Goal: Task Accomplishment & Management: Use online tool/utility

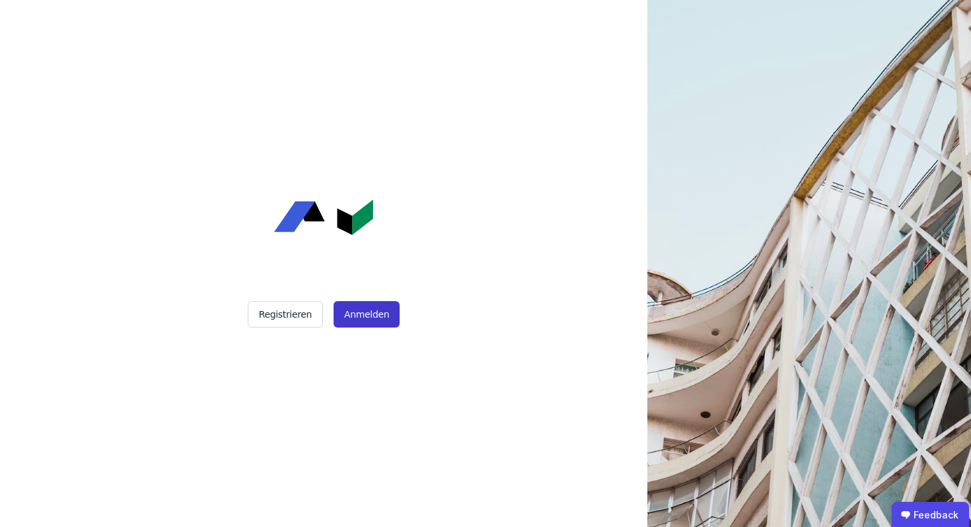
click at [352, 315] on button "Anmelden" at bounding box center [366, 314] width 66 height 26
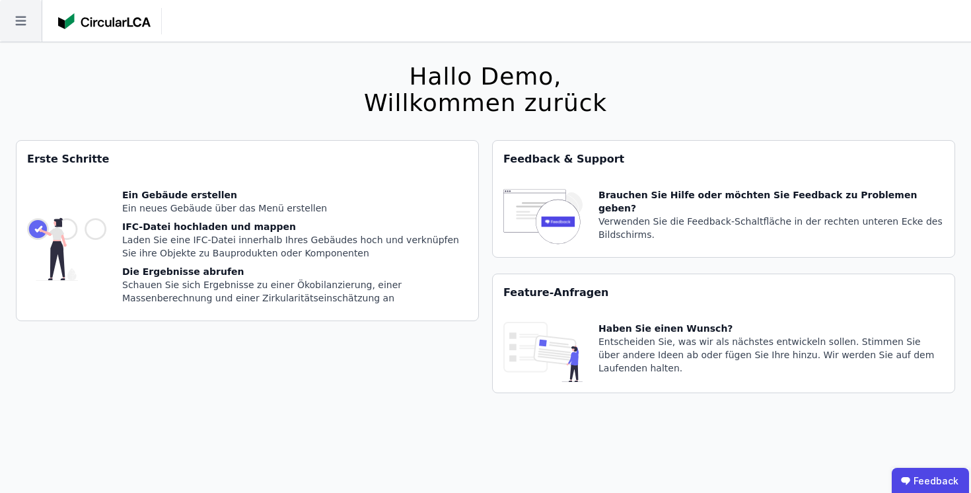
click at [29, 24] on icon at bounding box center [21, 21] width 42 height 42
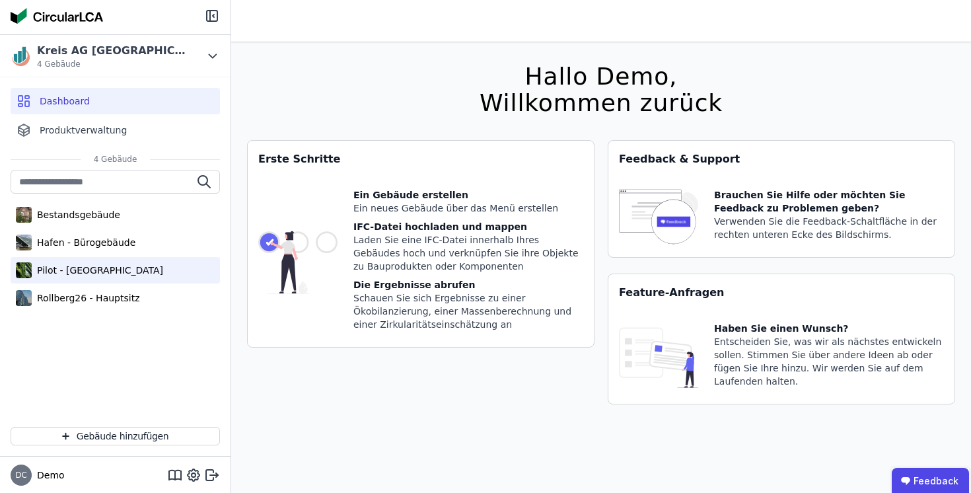
click at [107, 269] on div "Pilot - [GEOGRAPHIC_DATA]" at bounding box center [97, 269] width 131 height 13
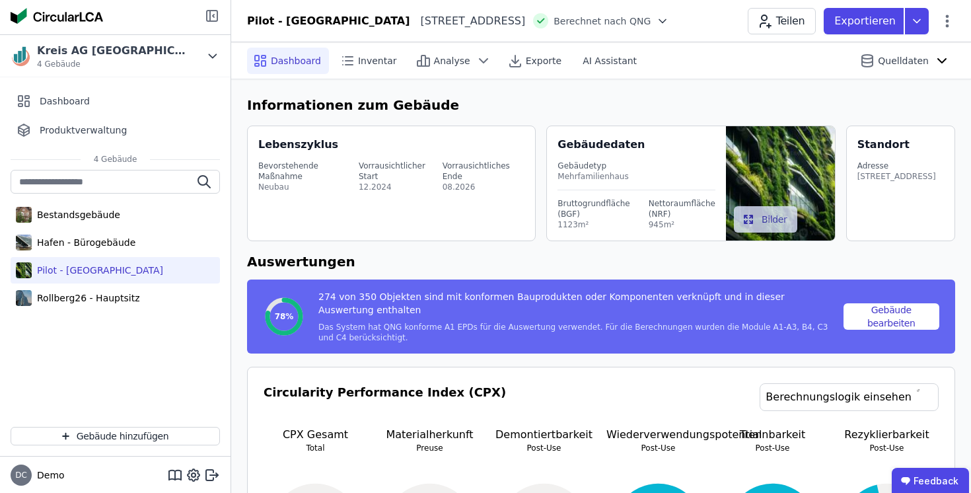
click at [214, 15] on icon at bounding box center [213, 16] width 1 height 3
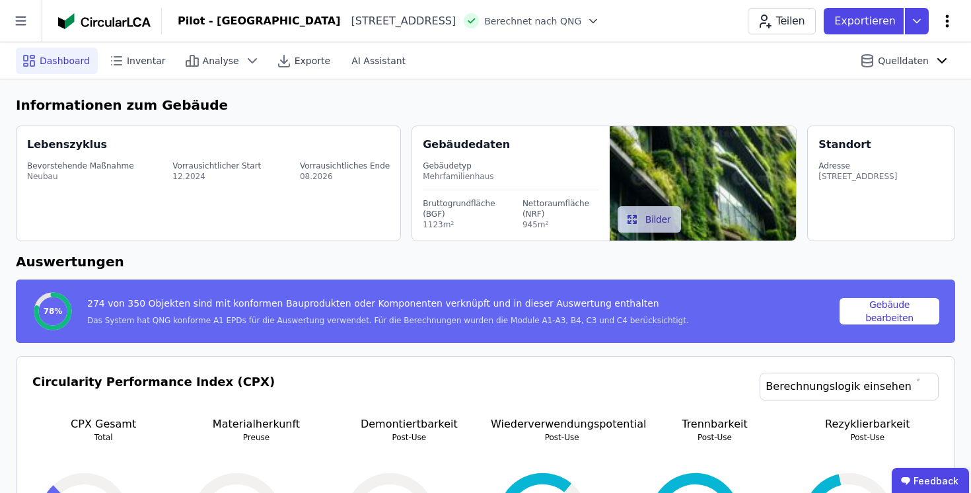
click at [946, 18] on icon at bounding box center [947, 21] width 16 height 16
click at [853, 98] on span "Energie im Betrieb (B6)" at bounding box center [890, 106] width 106 height 26
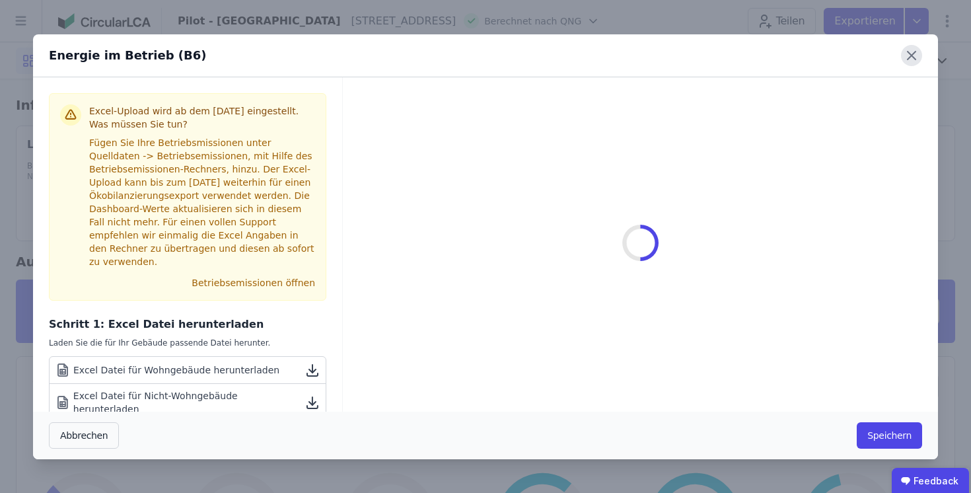
click at [916, 50] on icon at bounding box center [911, 55] width 21 height 21
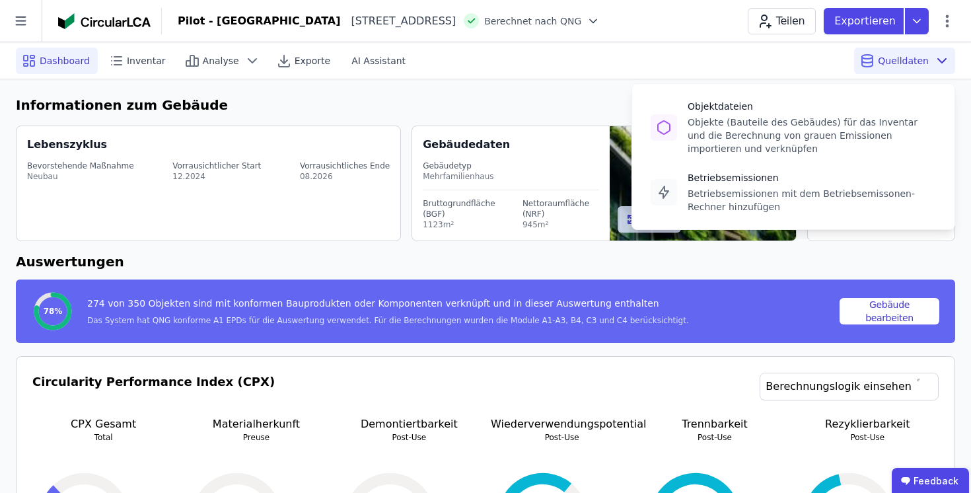
click at [885, 59] on span "Quelldaten" at bounding box center [902, 60] width 51 height 13
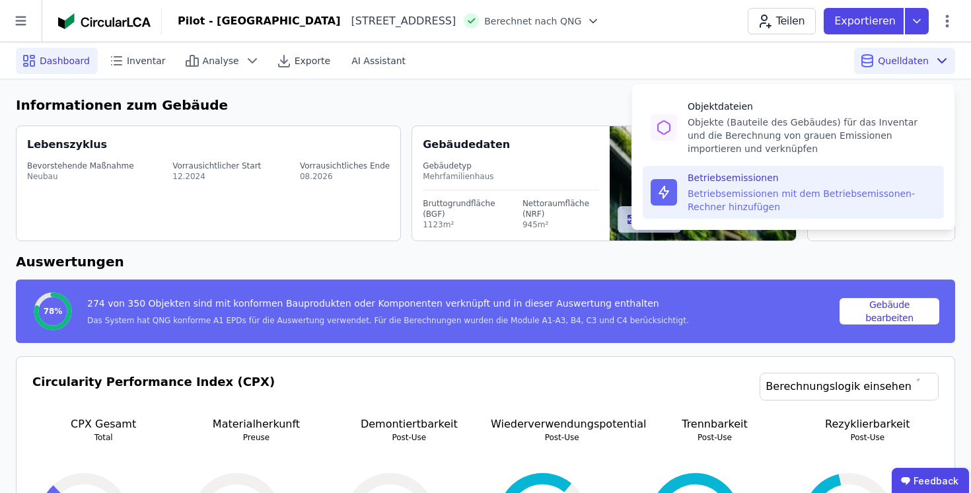
click at [842, 179] on div "Betriebsemissionen" at bounding box center [811, 177] width 248 height 13
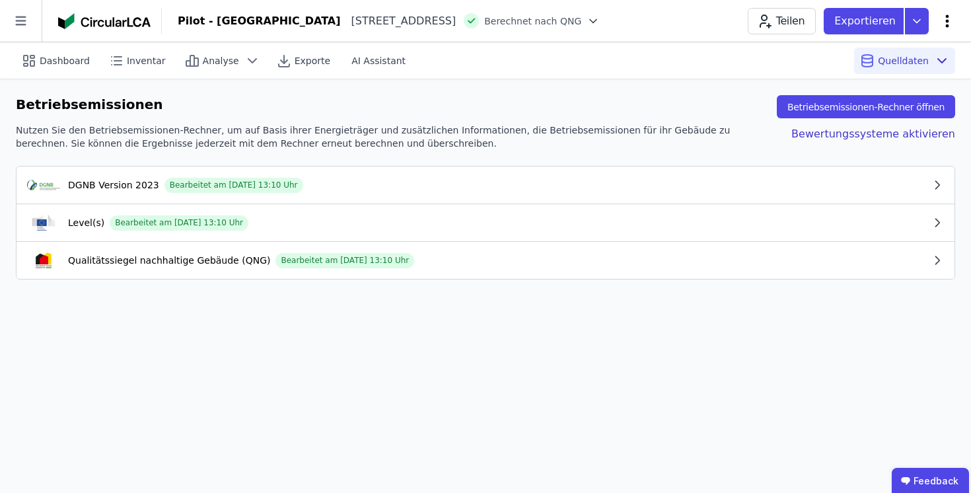
click at [943, 16] on icon at bounding box center [947, 21] width 16 height 16
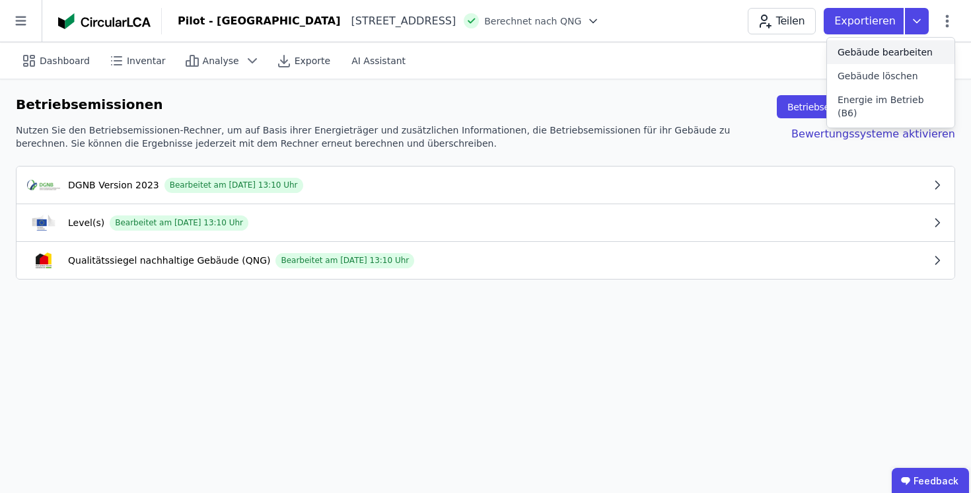
click at [881, 51] on span "Gebäude bearbeiten" at bounding box center [884, 52] width 95 height 13
select select "**********"
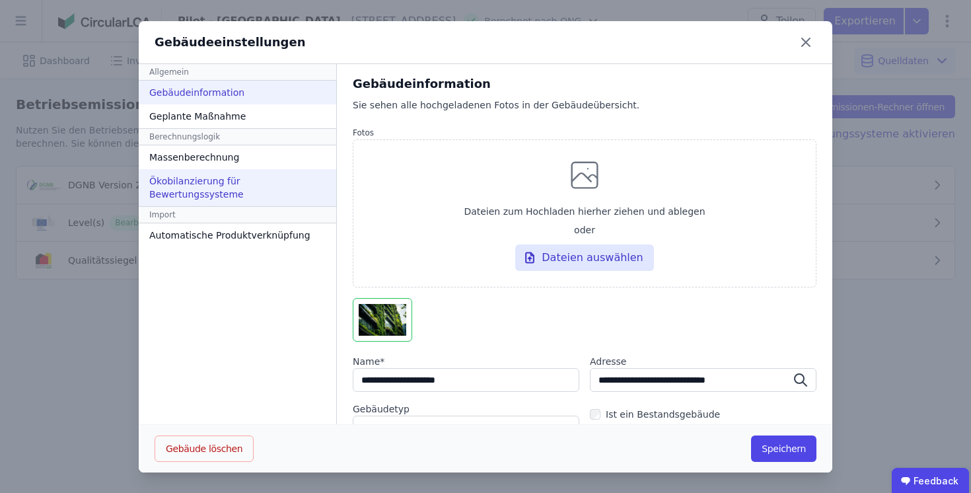
click at [205, 178] on div "Ökobilanzierung für Bewertungssysteme" at bounding box center [237, 187] width 197 height 37
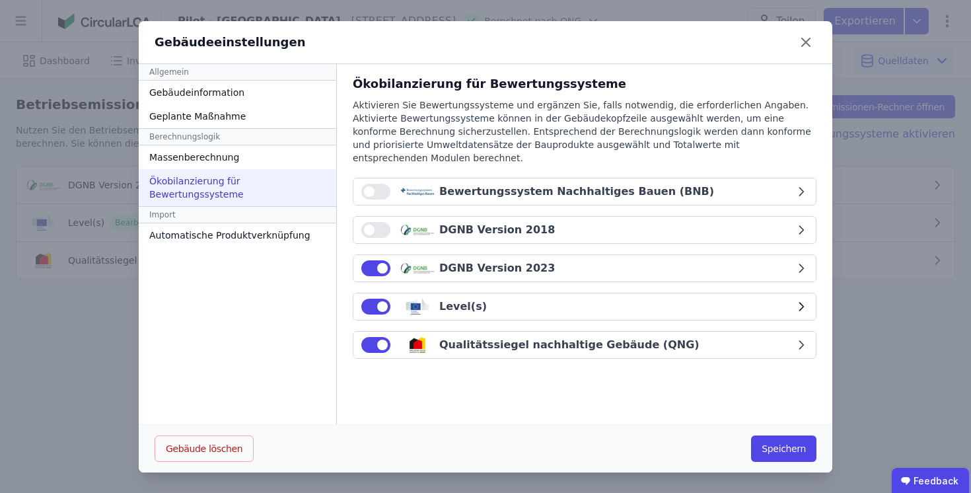
click at [372, 298] on button "button" at bounding box center [375, 306] width 29 height 16
click at [788, 450] on button "Speichern" at bounding box center [783, 448] width 65 height 26
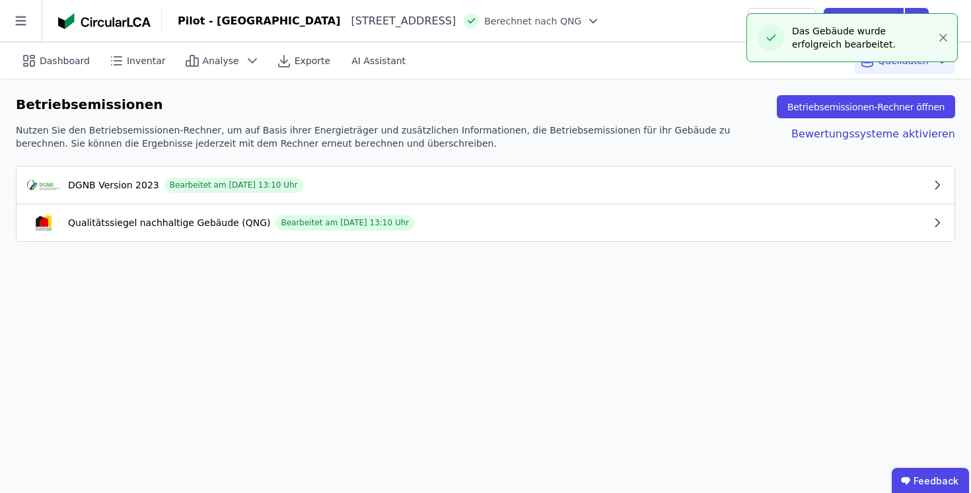
click at [206, 250] on div "Betriebsemissionen Betriebsemissionen-Rechner öffnen Nutzen Sie den Betriebsemi…" at bounding box center [485, 168] width 971 height 178
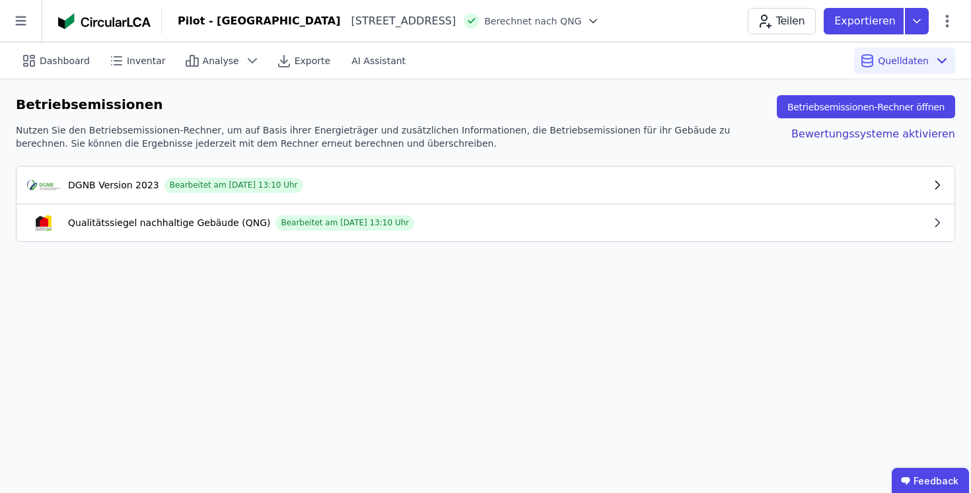
click at [491, 184] on div "DGNB Version 2023 Bearbeitet am 07.10.2025 13:10 Uhr" at bounding box center [478, 185] width 903 height 16
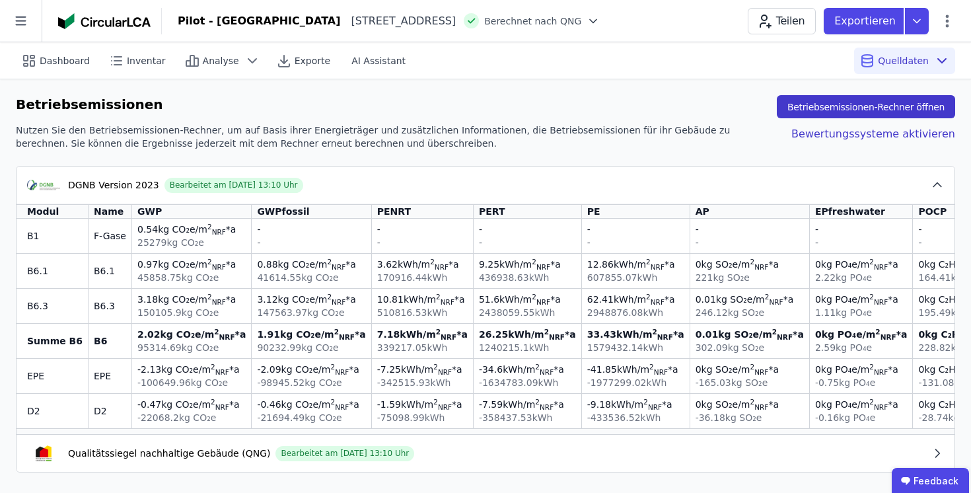
click at [893, 106] on button "Betriebsemissionen-Rechner öffnen" at bounding box center [865, 106] width 178 height 23
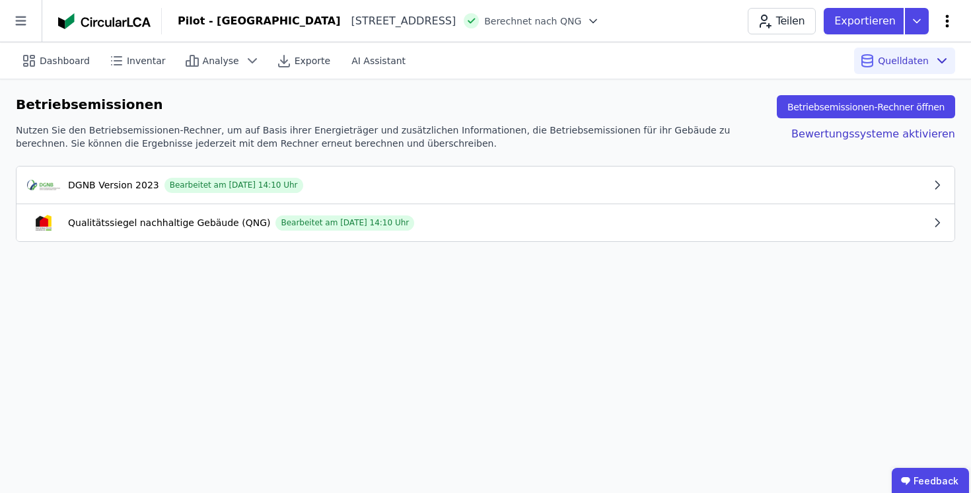
click at [944, 17] on icon at bounding box center [947, 21] width 16 height 16
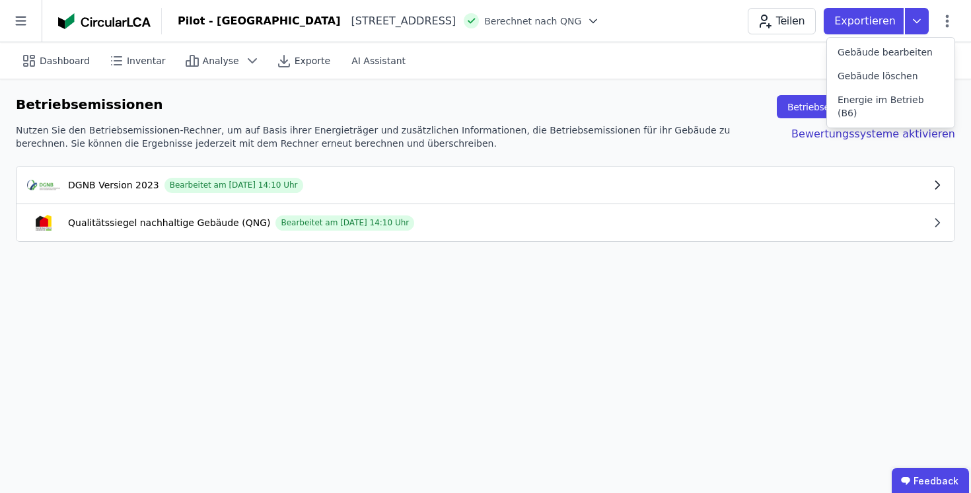
click at [557, 185] on div "DGNB Version 2023 Bearbeitet am 14.10.2025 14:10 Uhr" at bounding box center [478, 185] width 903 height 16
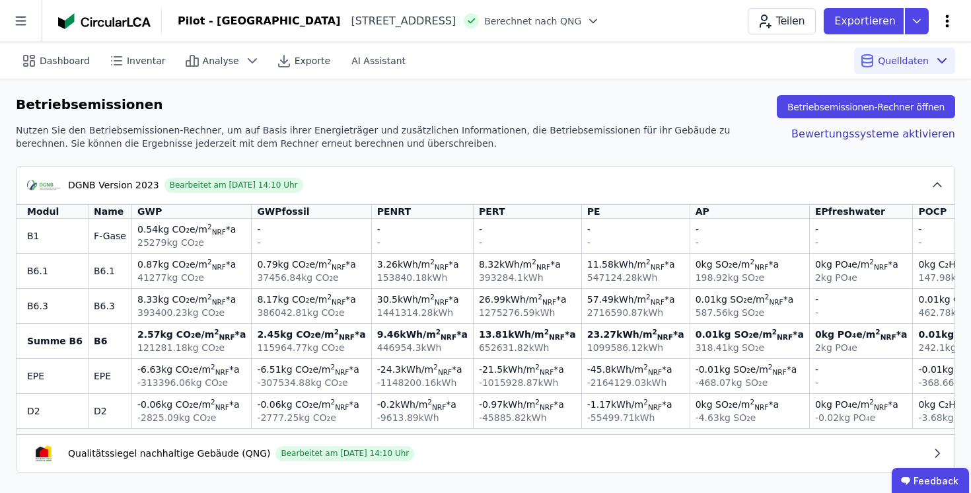
click at [947, 18] on icon at bounding box center [947, 21] width 16 height 16
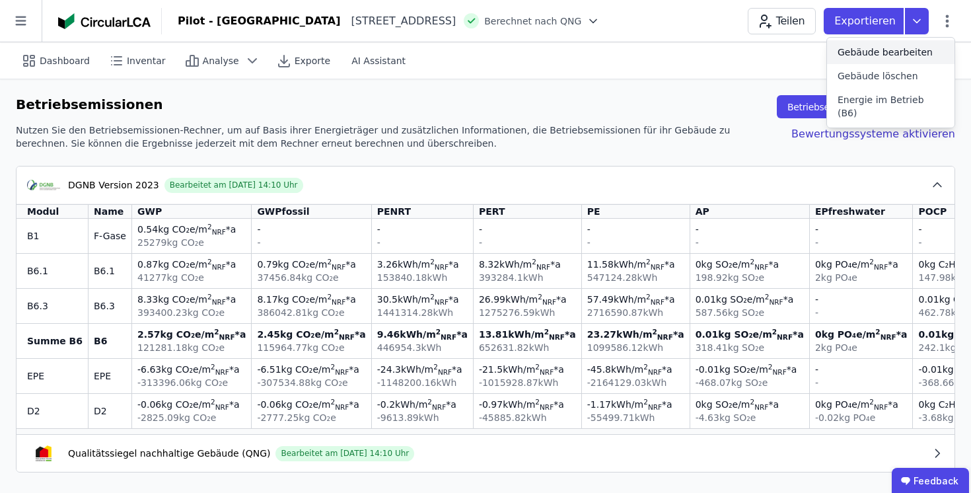
click at [899, 51] on span "Gebäude bearbeiten" at bounding box center [884, 52] width 95 height 13
select select "**********"
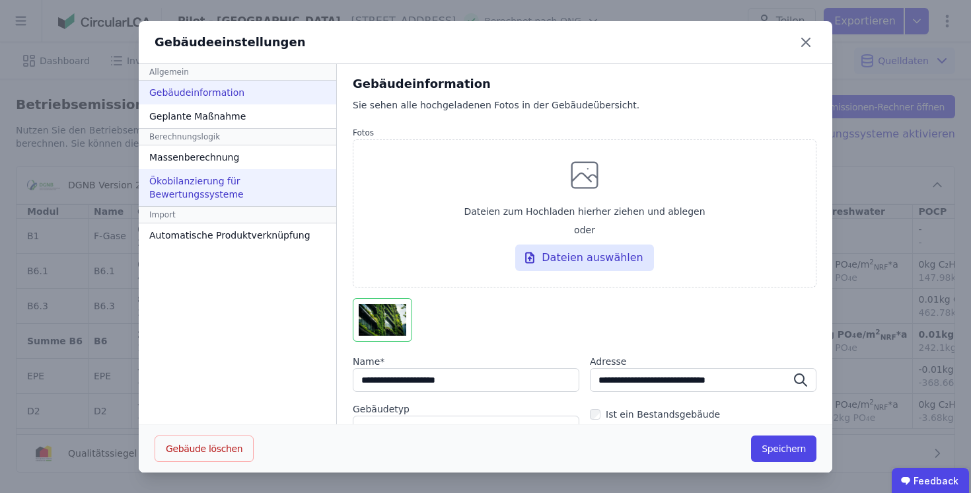
click at [200, 185] on div "Ökobilanzierung für Bewertungssysteme" at bounding box center [237, 187] width 197 height 37
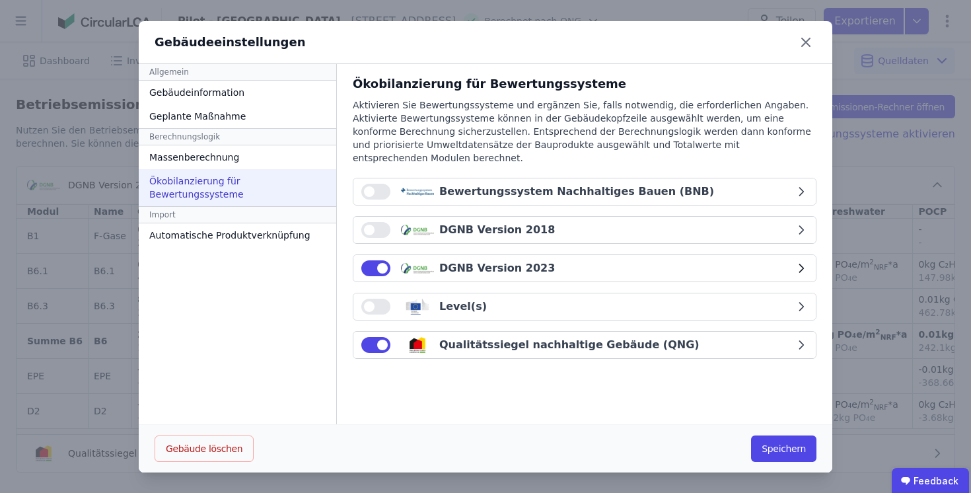
click at [554, 260] on div "DGNB Version 2023" at bounding box center [577, 268] width 433 height 16
select select "*"
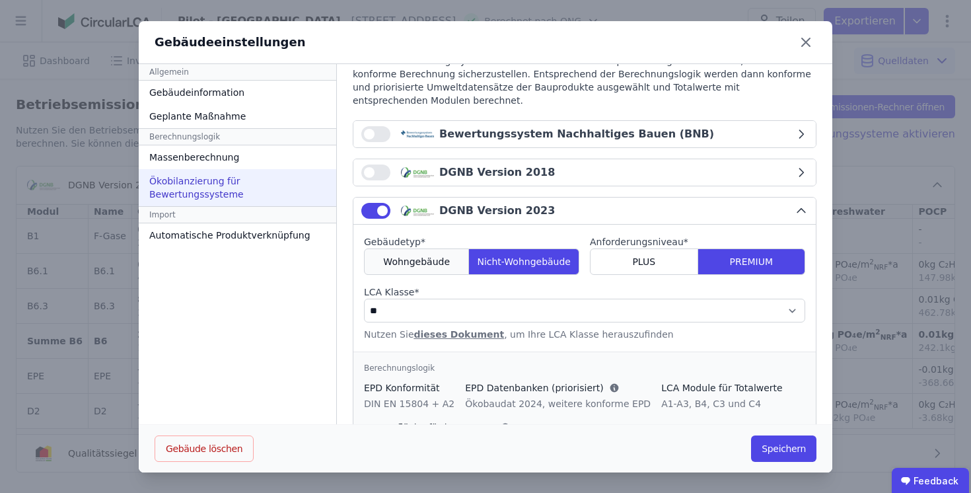
scroll to position [67, 0]
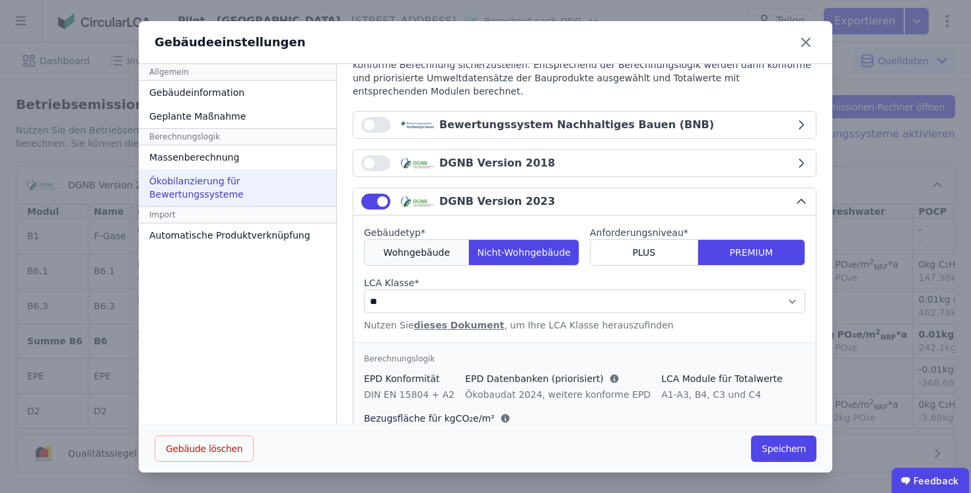
click at [426, 246] on span "Wohngebäude" at bounding box center [416, 252] width 67 height 13
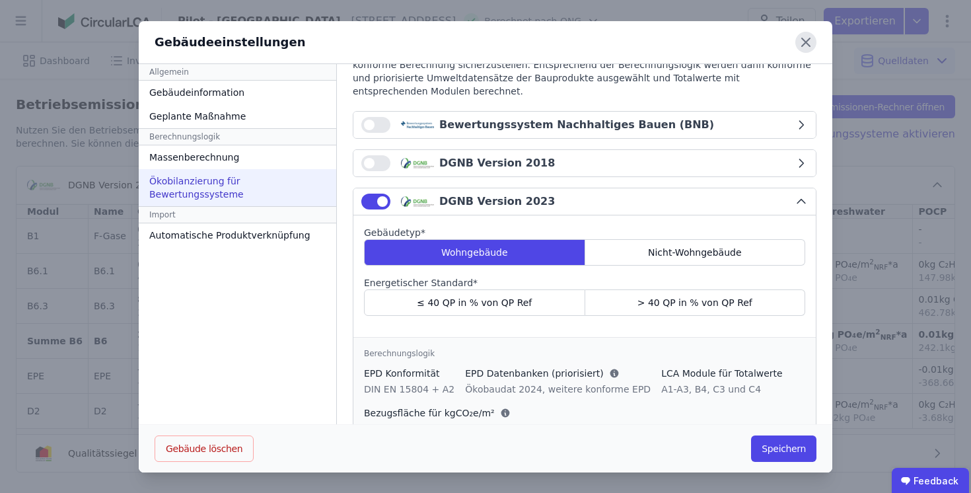
click at [801, 47] on icon at bounding box center [805, 42] width 21 height 21
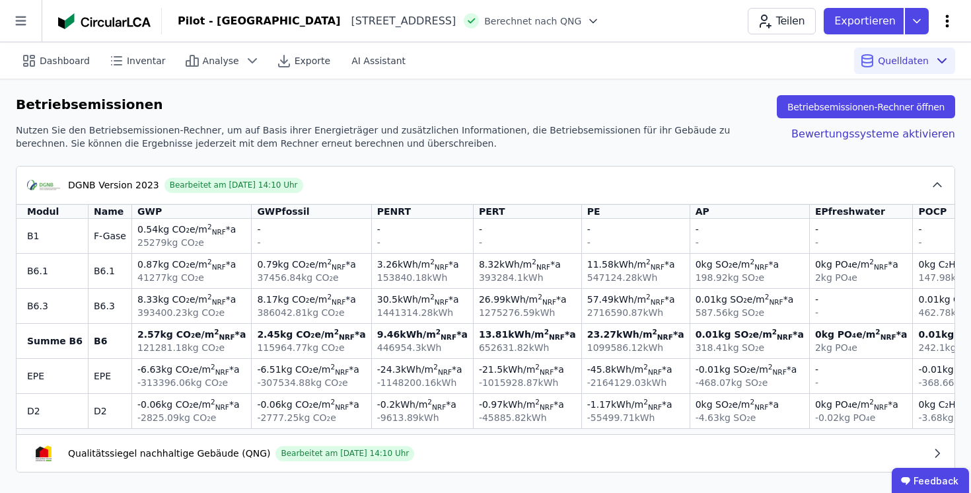
click at [947, 17] on icon at bounding box center [947, 21] width 16 height 16
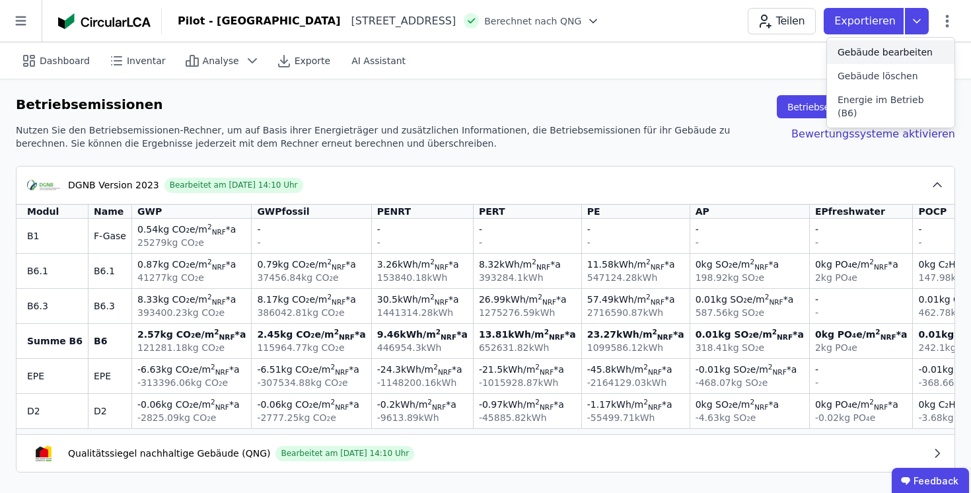
click at [907, 50] on span "Gebäude bearbeiten" at bounding box center [884, 52] width 95 height 13
select select "**********"
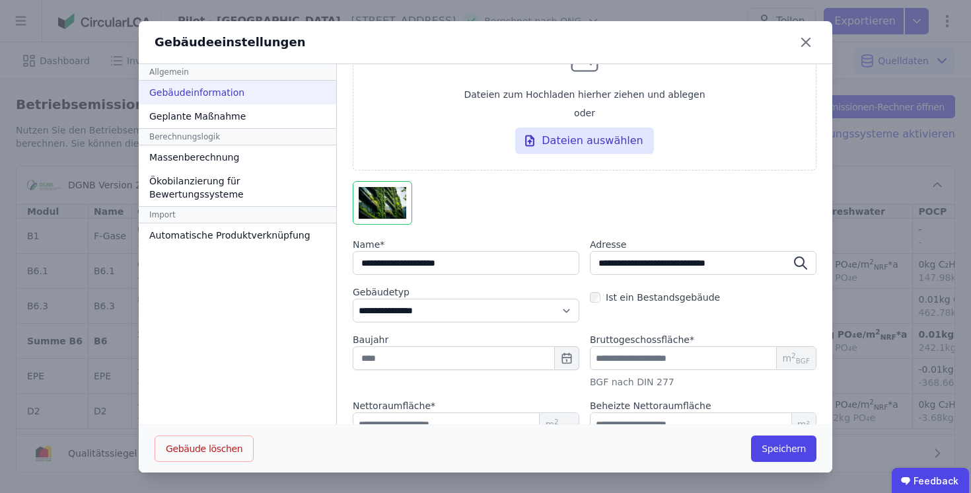
scroll to position [120, 0]
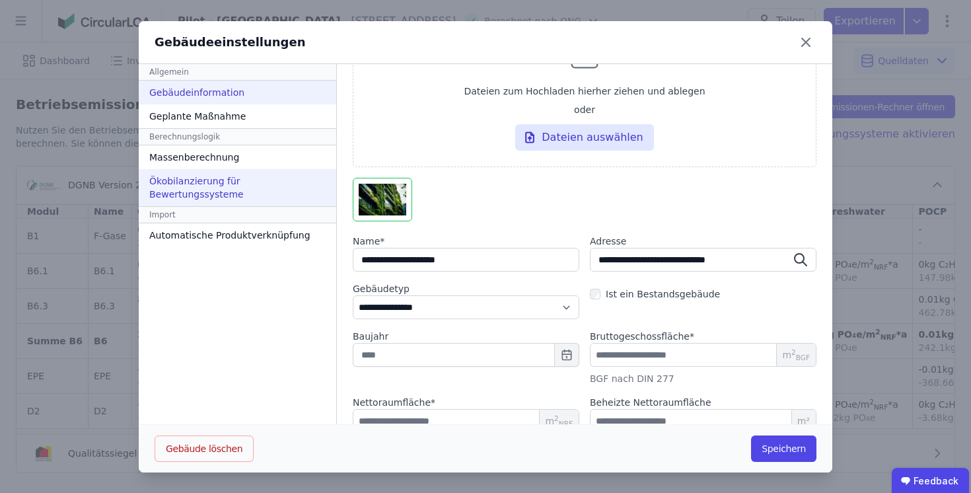
click at [196, 193] on div "Ökobilanzierung für Bewertungssysteme" at bounding box center [237, 187] width 197 height 37
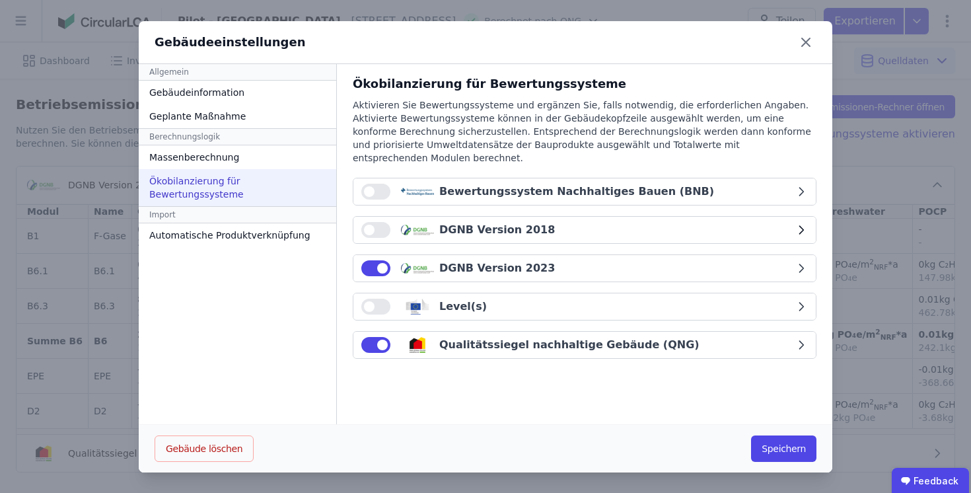
scroll to position [0, 0]
click at [576, 260] on div "DGNB Version 2023" at bounding box center [577, 268] width 433 height 16
select select "*"
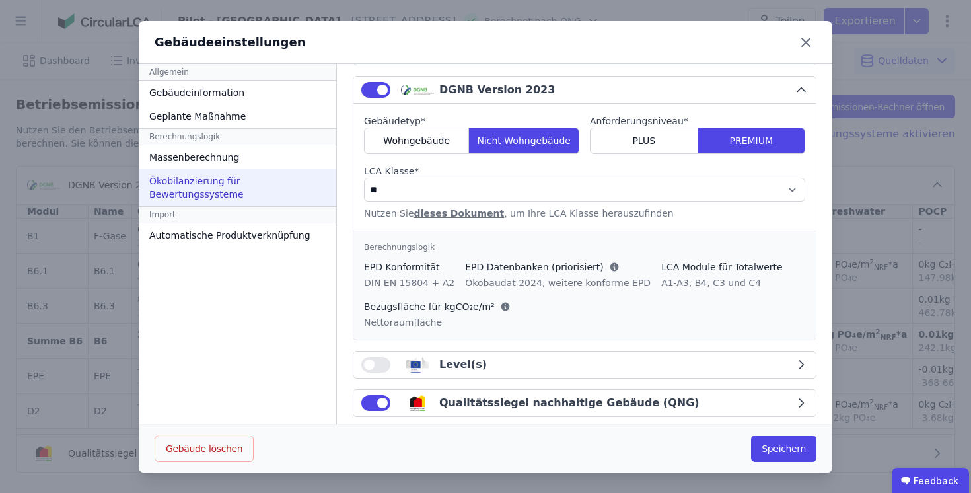
scroll to position [178, 0]
click at [524, 85] on button "DGNB Version 2023" at bounding box center [584, 90] width 462 height 27
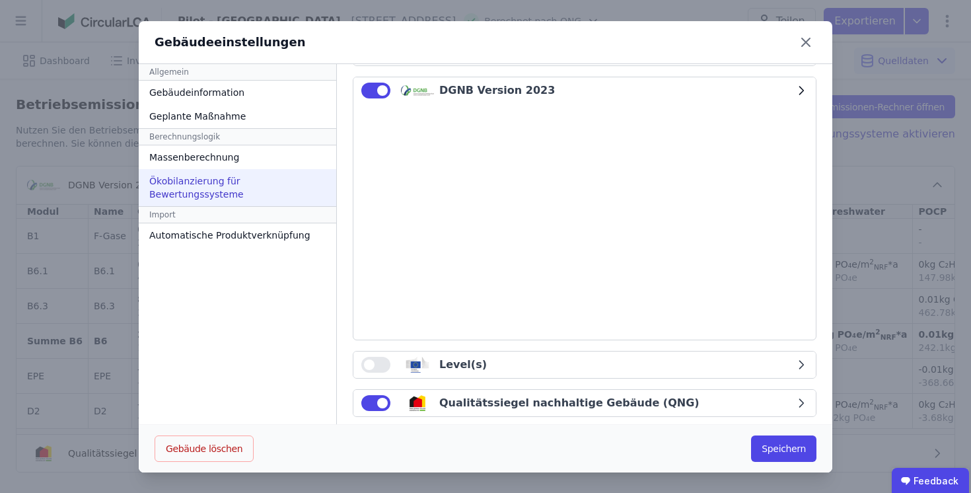
scroll to position [0, 0]
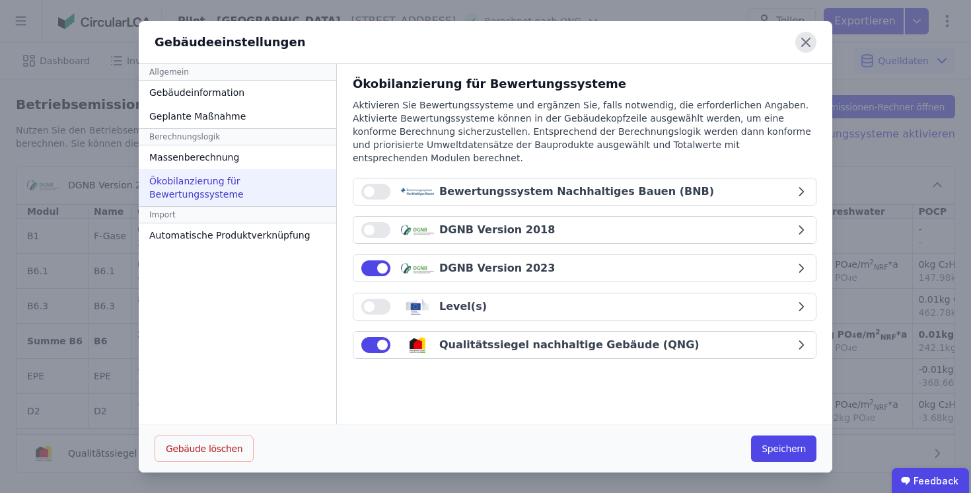
click at [803, 44] on icon at bounding box center [806, 42] width 8 height 8
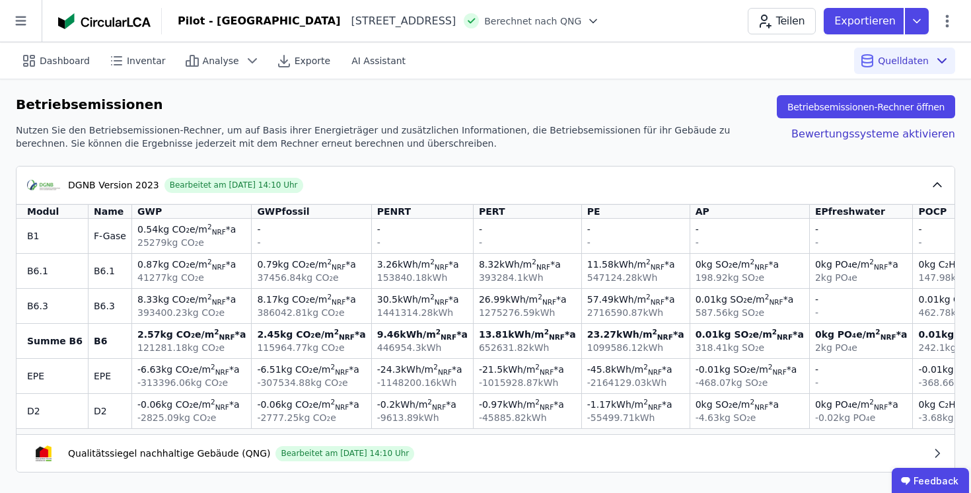
click at [371, 184] on div "DGNB Version 2023 Bearbeitet am 14.10.2025 14:10 Uhr" at bounding box center [478, 185] width 903 height 16
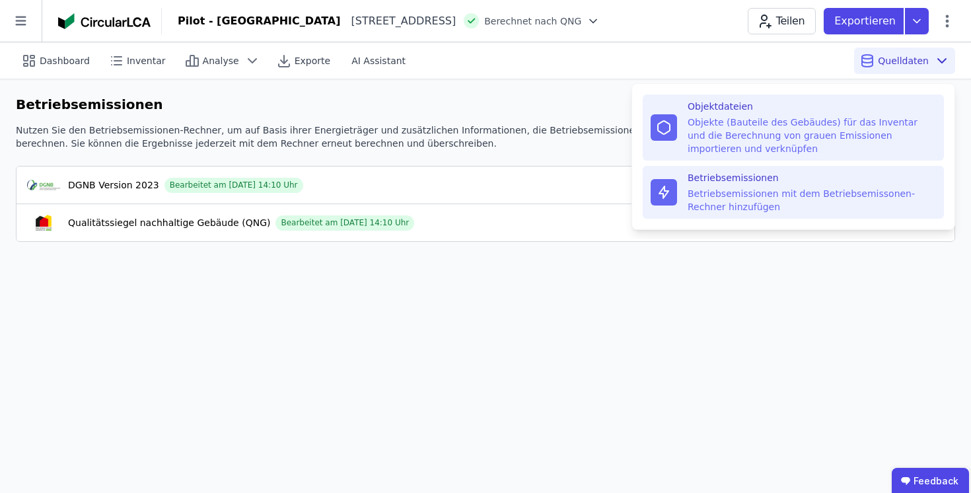
click at [897, 130] on div "Objekte (Bauteile des Gebäudes) für das Inventar und die Berechnung von grauen …" at bounding box center [811, 136] width 248 height 40
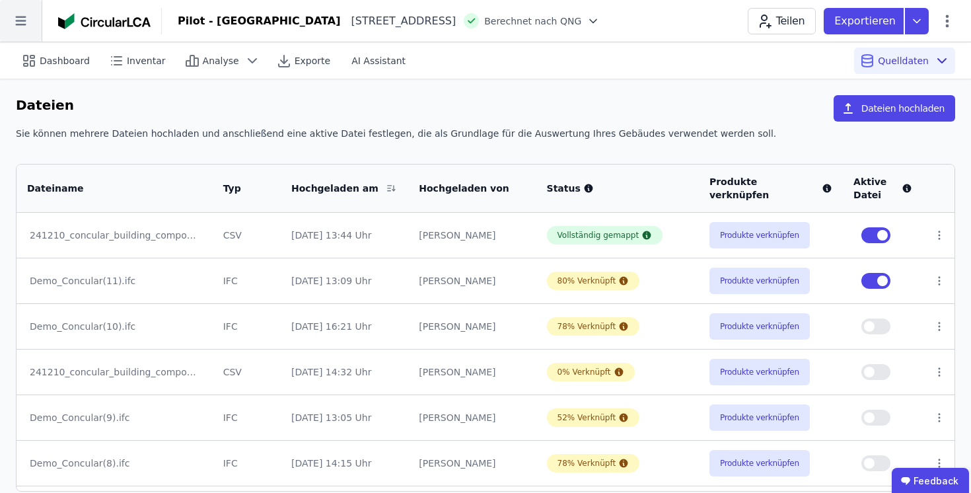
click at [20, 25] on icon at bounding box center [21, 21] width 42 height 42
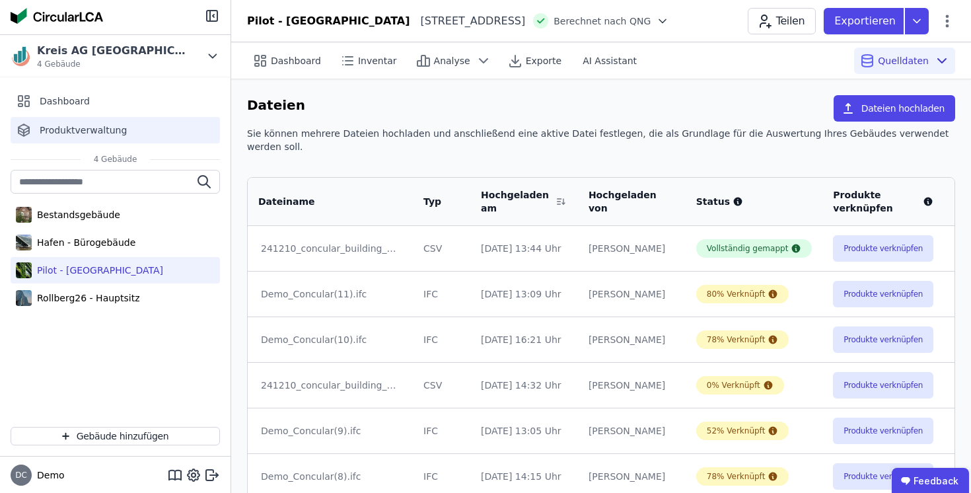
click at [86, 128] on span "Produktverwaltung" at bounding box center [83, 129] width 87 height 13
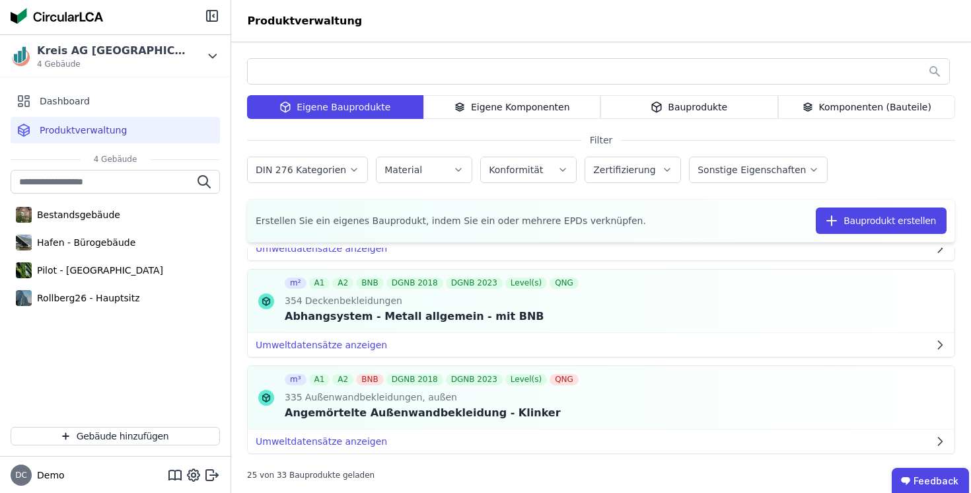
scroll to position [90, 0]
click at [85, 271] on div "Pilot - [GEOGRAPHIC_DATA]" at bounding box center [97, 269] width 131 height 13
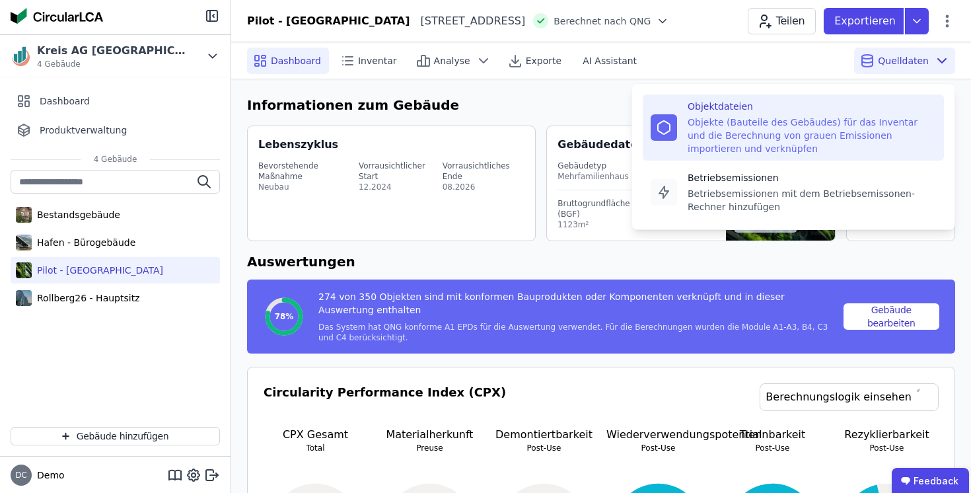
click at [862, 113] on div "Objektdateien Objekte (Bauteile des Gebäudes) für das Inventar und die Berechnu…" at bounding box center [811, 127] width 248 height 55
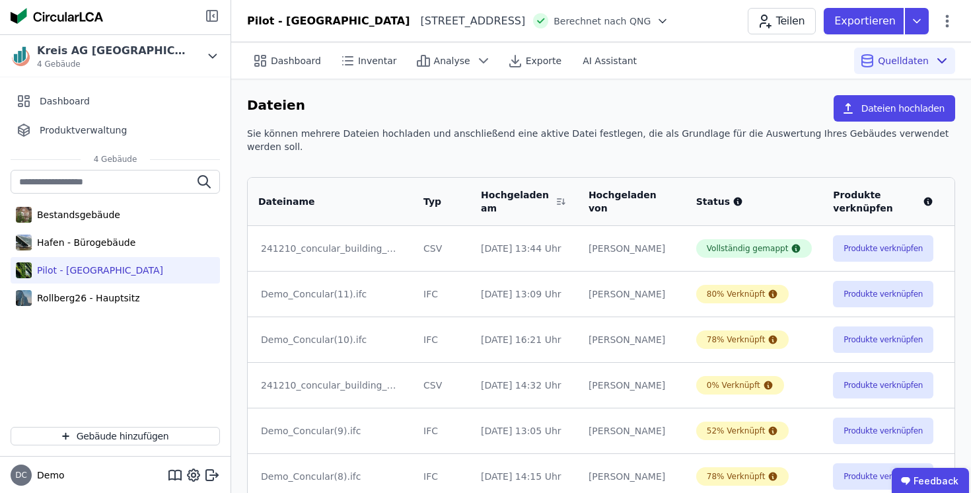
click at [211, 18] on icon at bounding box center [212, 16] width 16 height 16
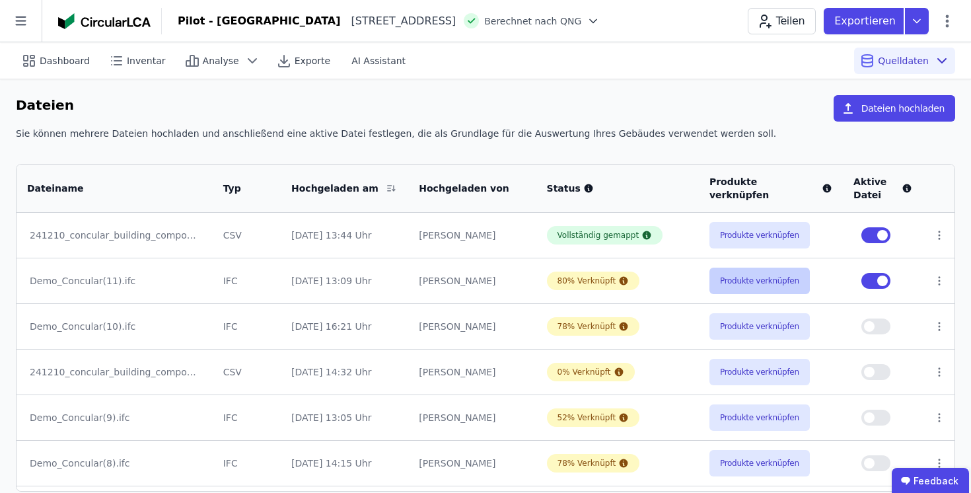
click at [743, 286] on button "Produkte verknüpfen" at bounding box center [759, 280] width 100 height 26
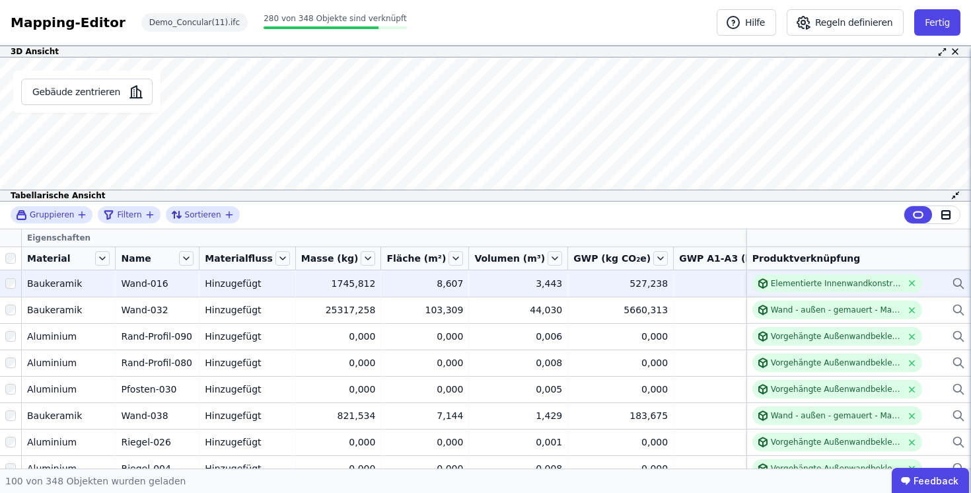
click at [958, 285] on icon at bounding box center [957, 282] width 8 height 8
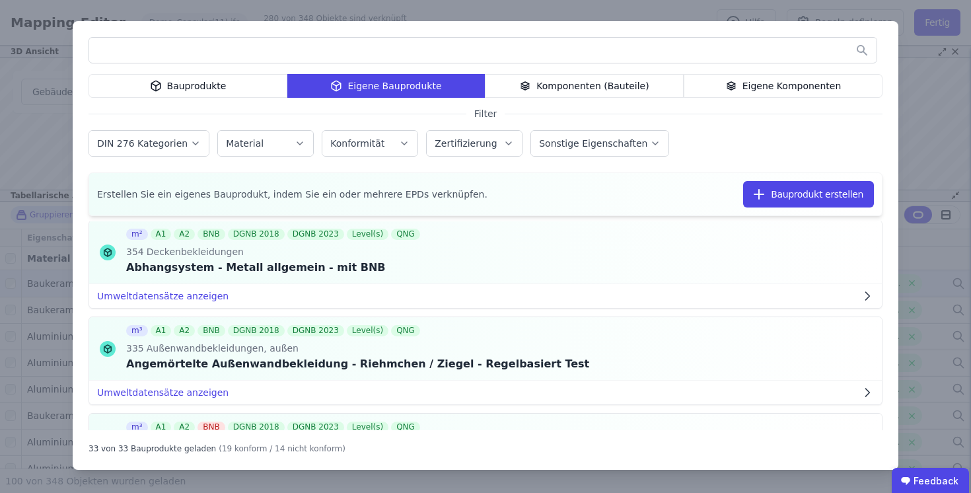
scroll to position [132, 0]
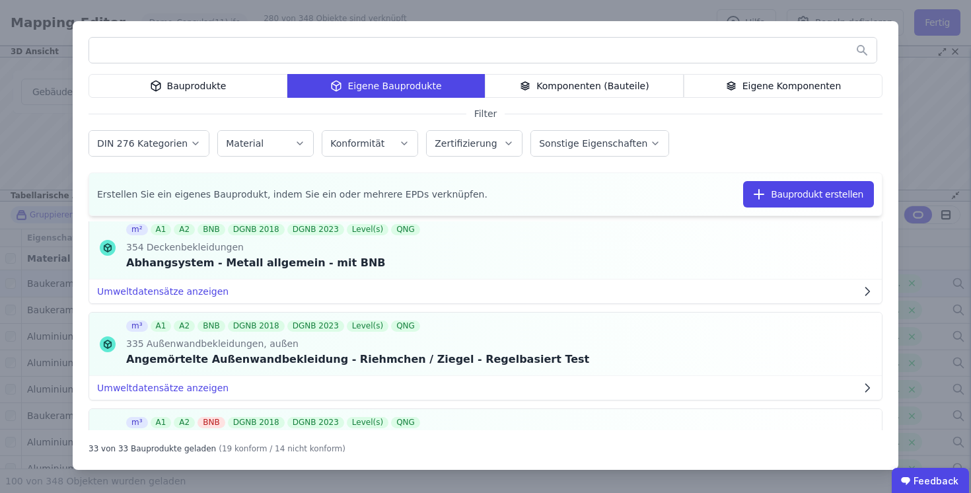
click at [190, 89] on div "Bauprodukte" at bounding box center [187, 86] width 199 height 24
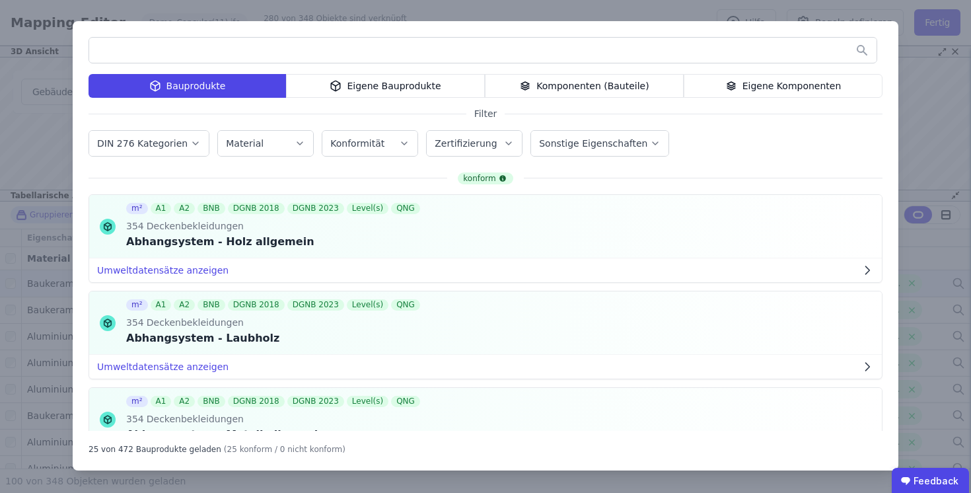
click at [417, 88] on div "Eigene Bauprodukte" at bounding box center [385, 86] width 199 height 24
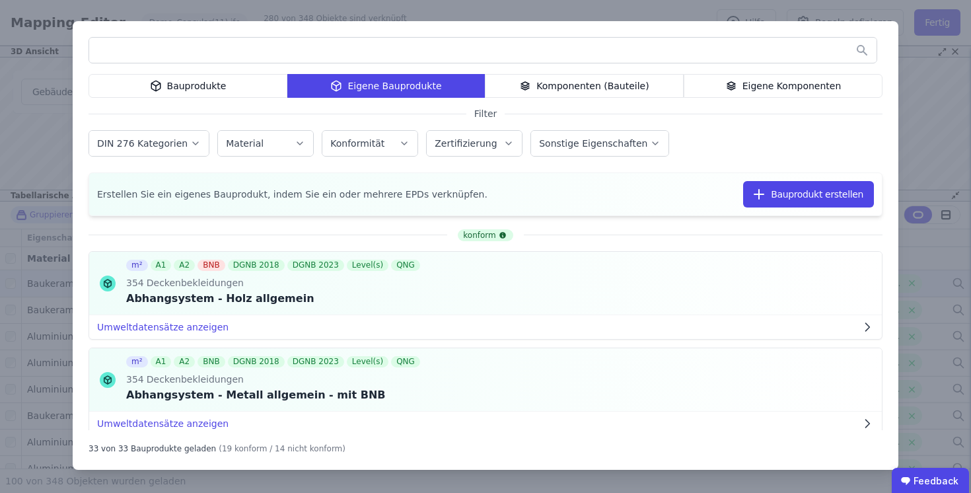
click at [184, 85] on div "Bauprodukte" at bounding box center [187, 86] width 199 height 24
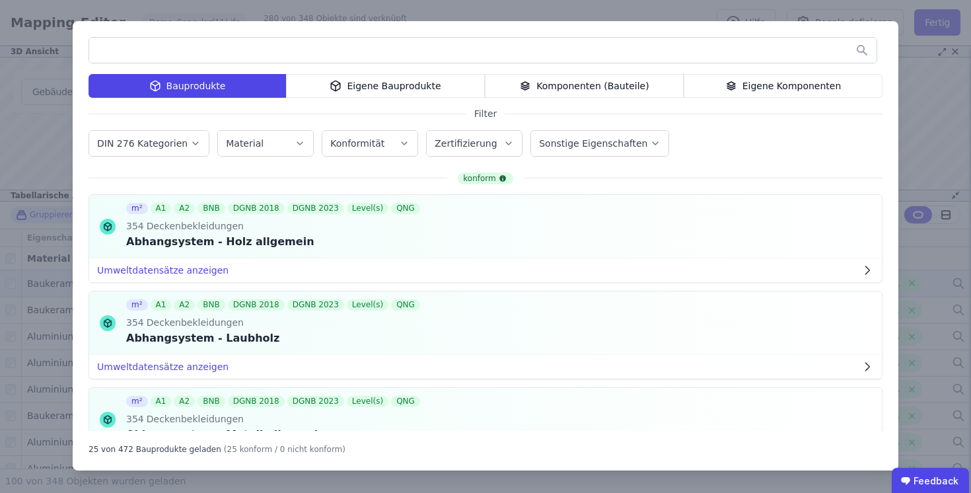
click at [607, 90] on div "Komponenten (Bauteile)" at bounding box center [584, 86] width 199 height 24
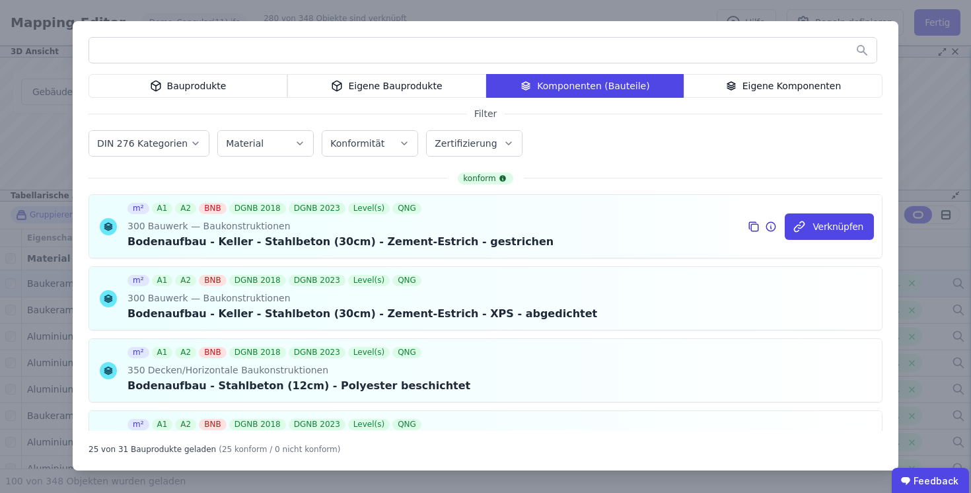
click at [772, 227] on icon at bounding box center [771, 227] width 1 height 2
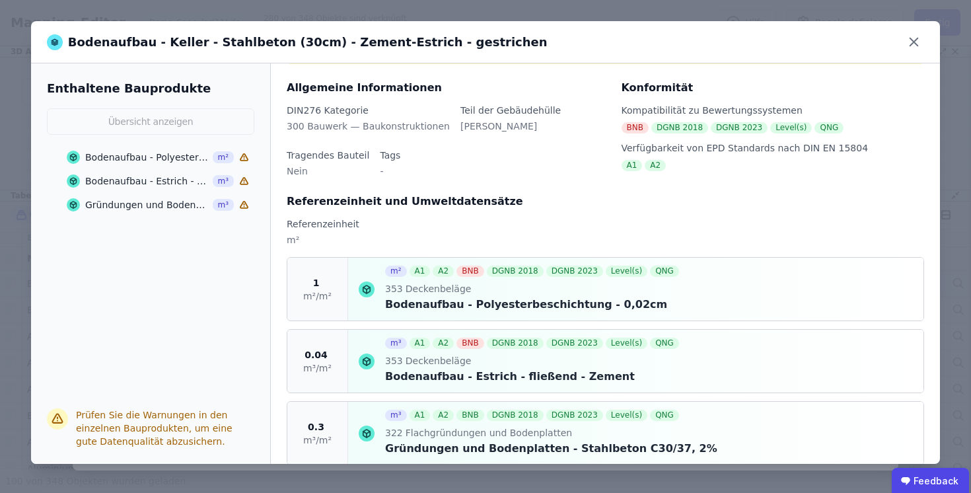
scroll to position [118, 0]
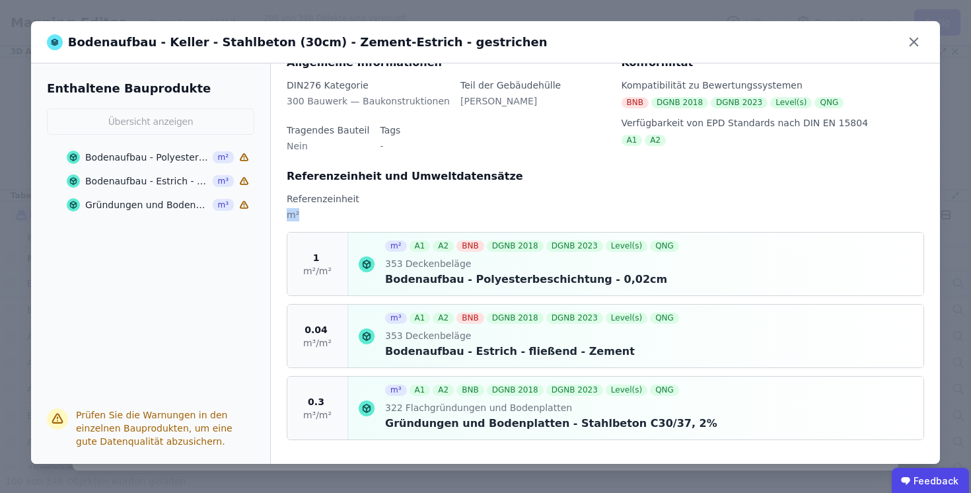
drag, startPoint x: 305, startPoint y: 211, endPoint x: 272, endPoint y: 211, distance: 33.0
click at [272, 211] on div "Übersicht Diese Komponente enthält Bauprodukte mit Warnhinweisen. Bitte prüfen …" at bounding box center [605, 263] width 669 height 400
click at [306, 269] on span "m²/m²" at bounding box center [317, 270] width 28 height 13
drag, startPoint x: 320, startPoint y: 327, endPoint x: 295, endPoint y: 327, distance: 24.4
click at [295, 327] on div "0.04 m³/m²" at bounding box center [317, 335] width 61 height 63
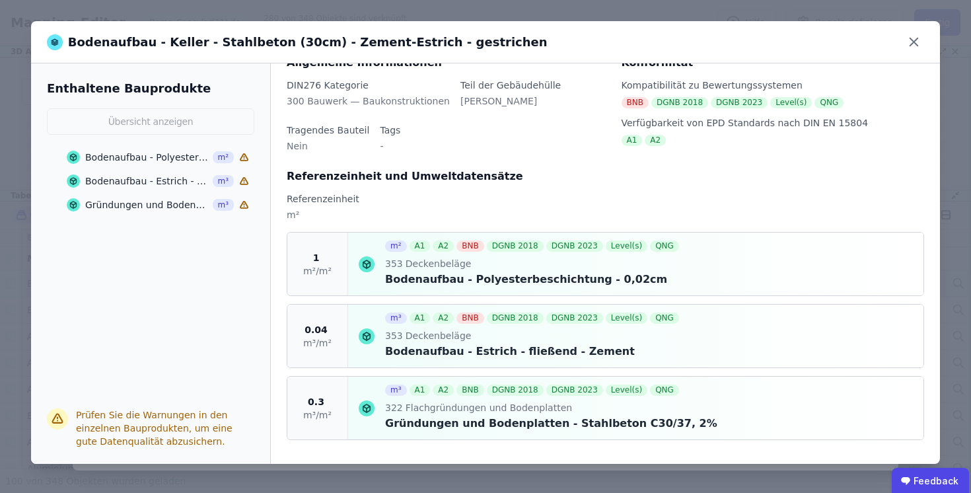
click at [324, 344] on span "m³/m²" at bounding box center [317, 342] width 28 height 13
click at [911, 42] on icon at bounding box center [913, 42] width 20 height 20
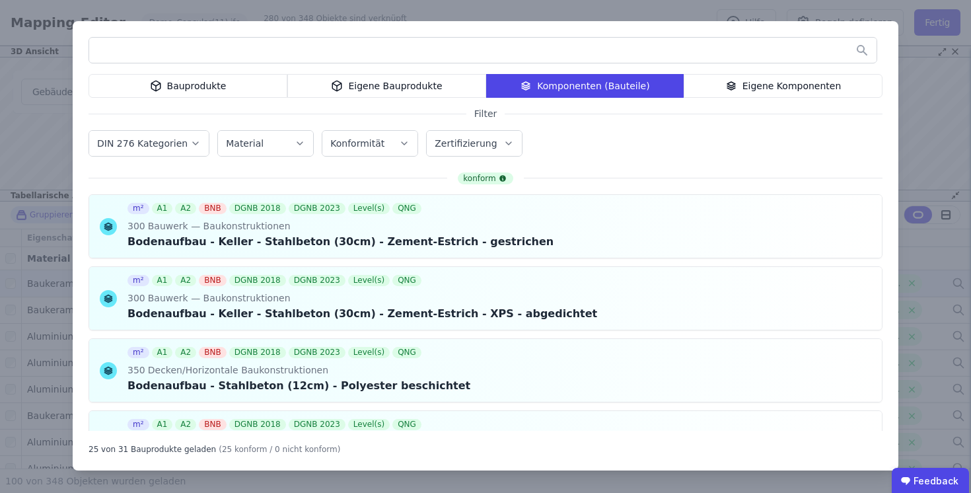
scroll to position [0, 0]
click at [245, 89] on div "Bauprodukte" at bounding box center [187, 86] width 199 height 24
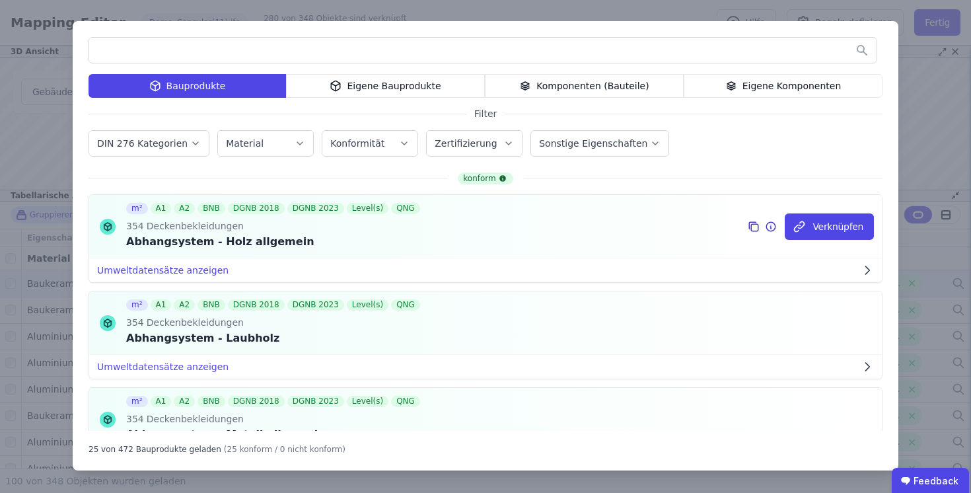
click at [772, 226] on icon at bounding box center [771, 227] width 1 height 2
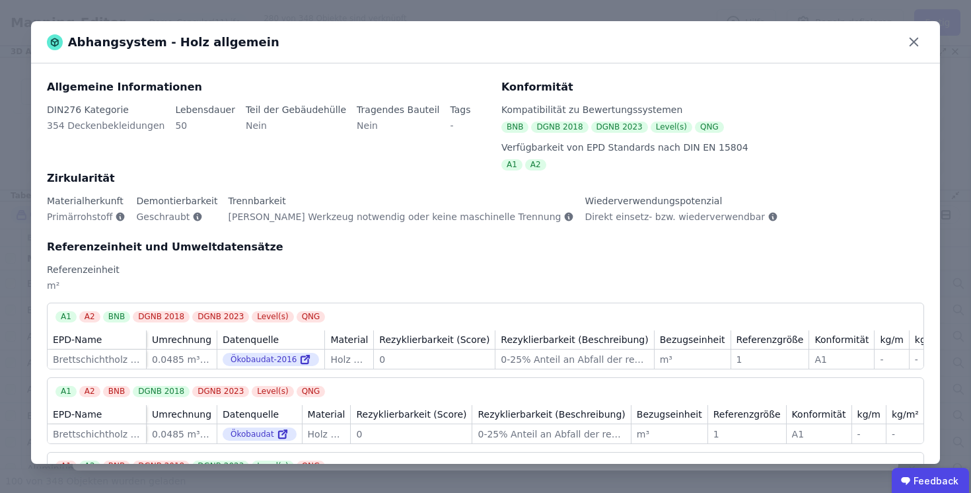
click at [56, 44] on icon at bounding box center [55, 42] width 16 height 16
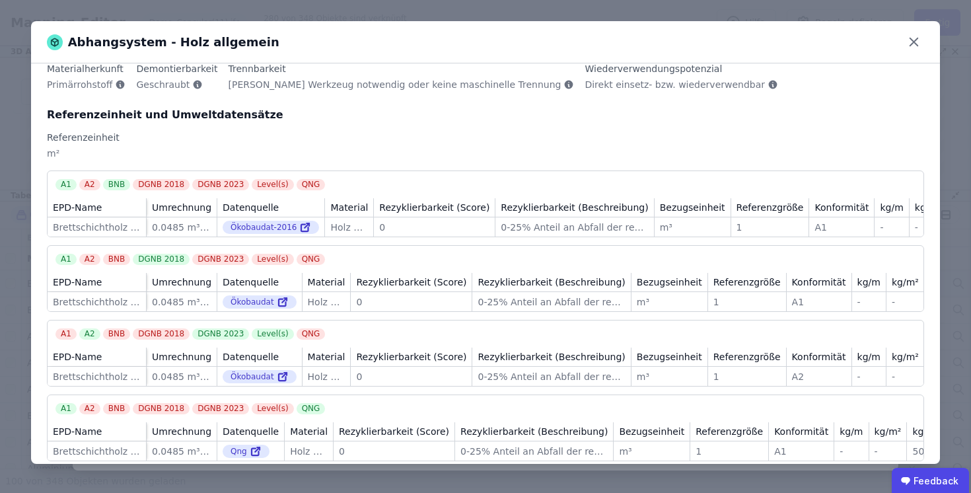
scroll to position [165, 0]
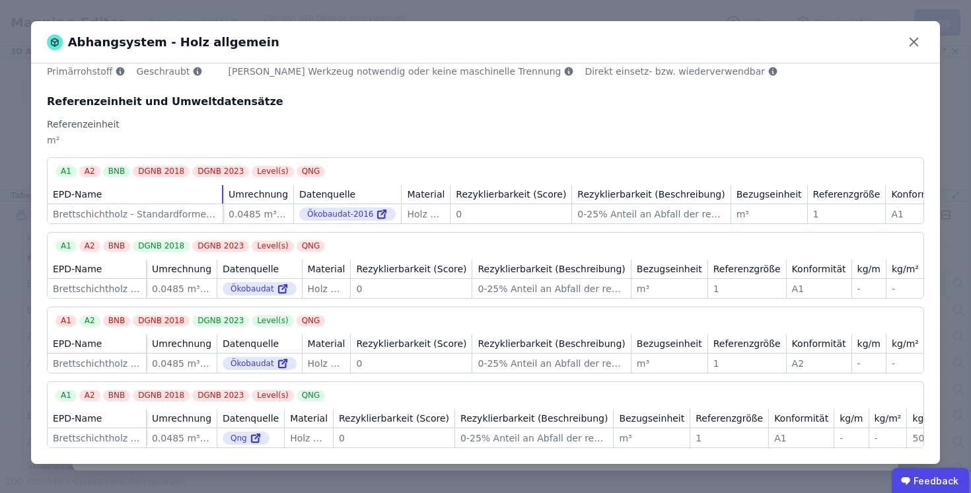
drag, startPoint x: 146, startPoint y: 176, endPoint x: 232, endPoint y: 176, distance: 85.8
click at [223, 185] on div at bounding box center [222, 194] width 1 height 18
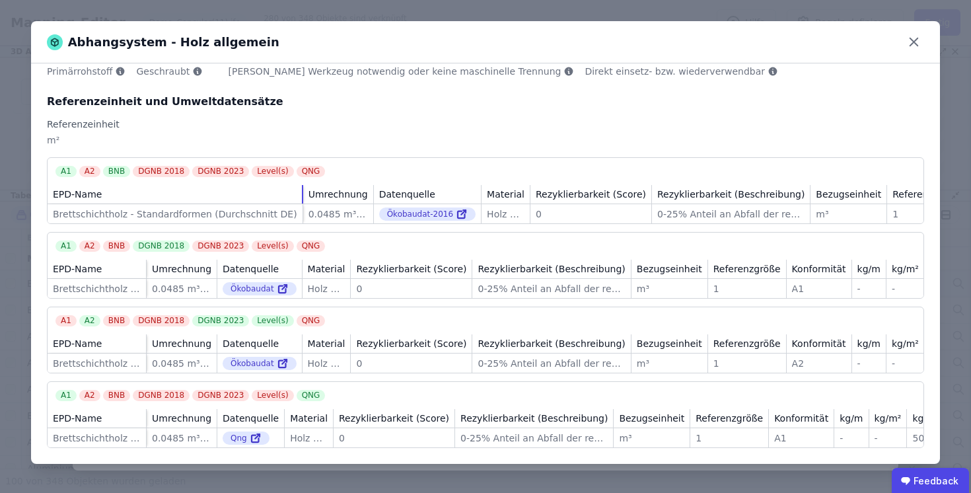
drag, startPoint x: 232, startPoint y: 176, endPoint x: 302, endPoint y: 176, distance: 70.6
click at [302, 185] on tr "EPD-Name Umrechnung Datenquelle Material Rezyklierbarkeit (Score) Rezyklierbark…" at bounding box center [594, 194] width 1093 height 19
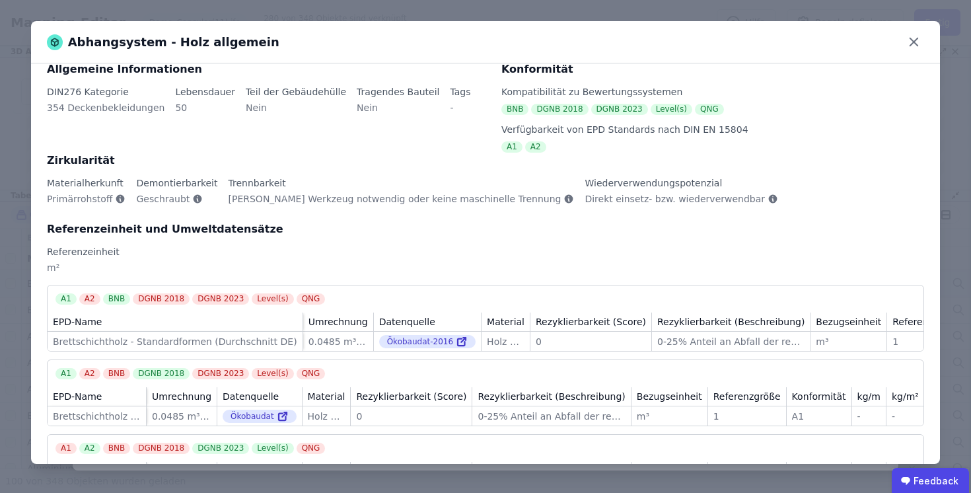
scroll to position [0, 0]
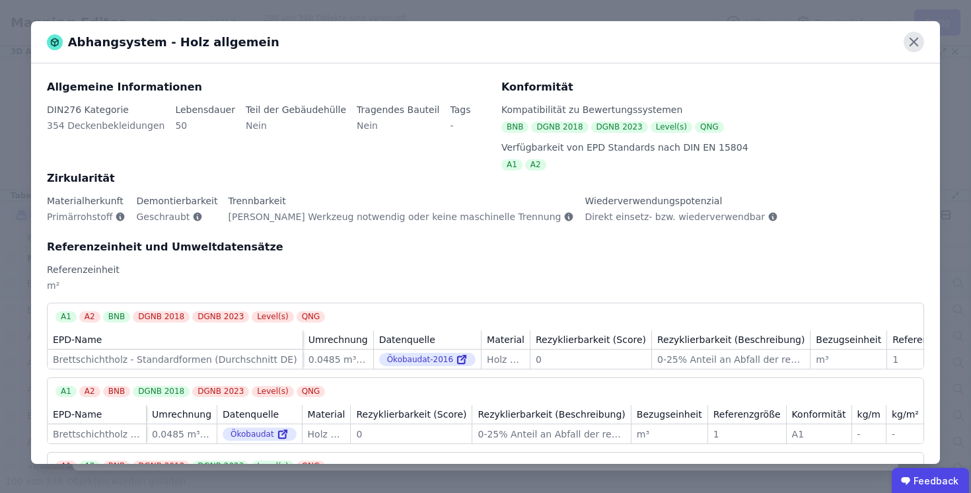
click at [914, 42] on icon at bounding box center [913, 42] width 8 height 8
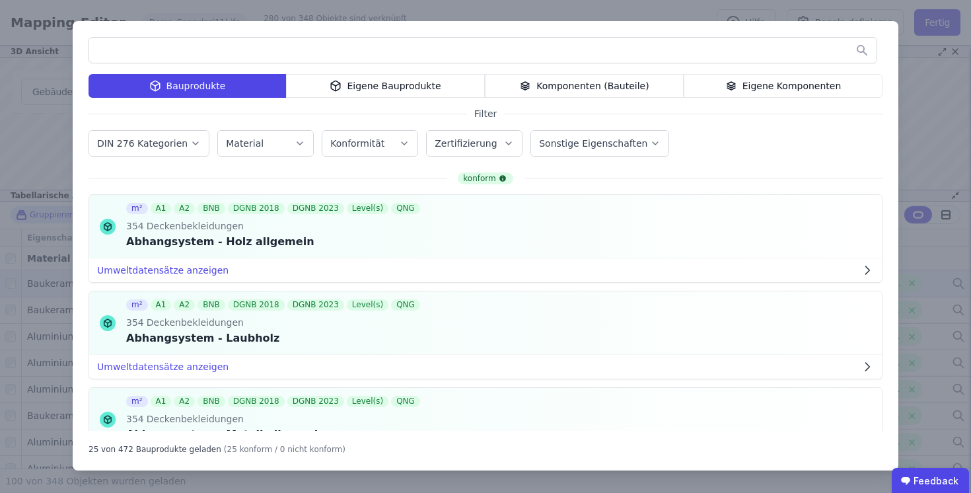
click at [936, 102] on div "Bauprodukte Eigene Bauprodukte Komponenten (Bauteile) Eigene Komponenten Filter…" at bounding box center [485, 246] width 971 height 493
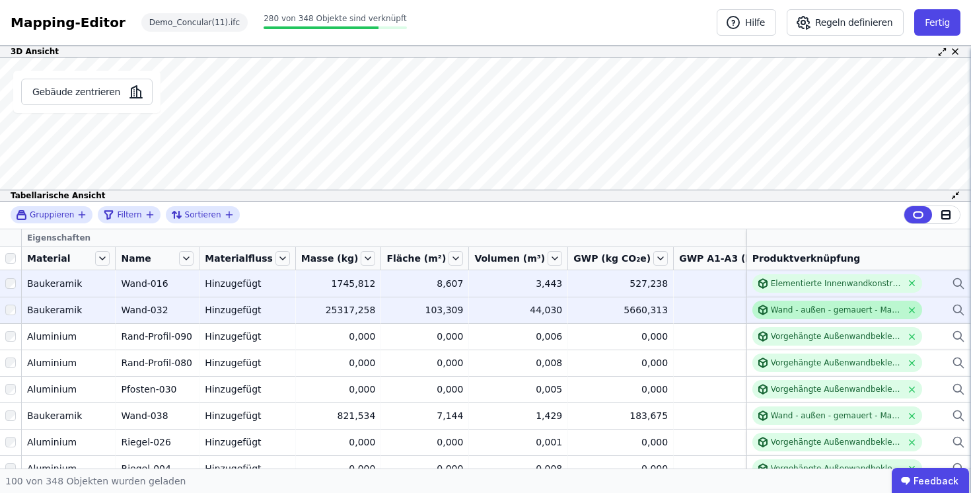
click at [817, 309] on div "Wand - außen - gemauert - Mauerziegel" at bounding box center [836, 309] width 131 height 11
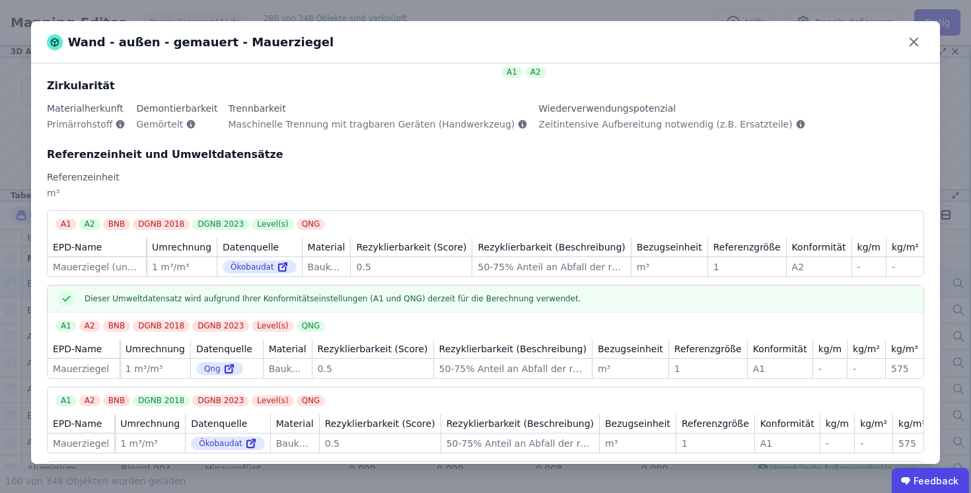
scroll to position [64, 0]
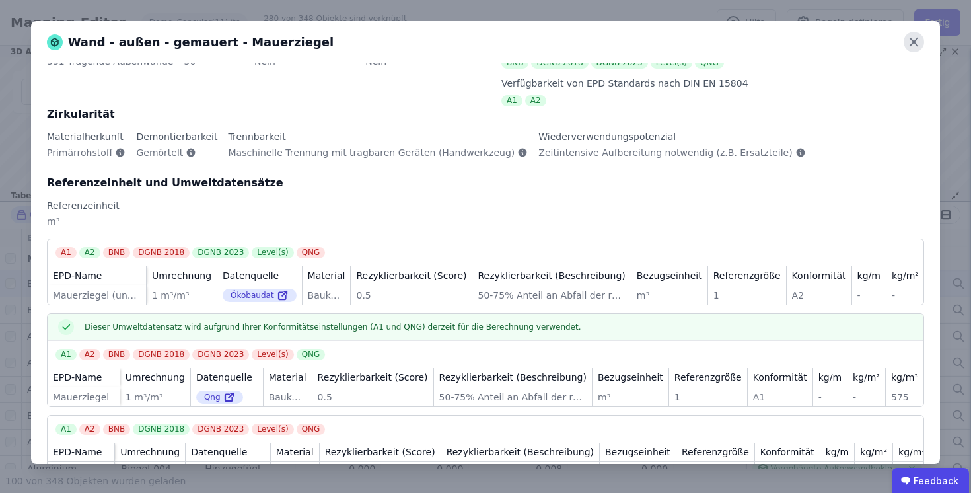
click at [909, 36] on icon at bounding box center [913, 42] width 20 height 20
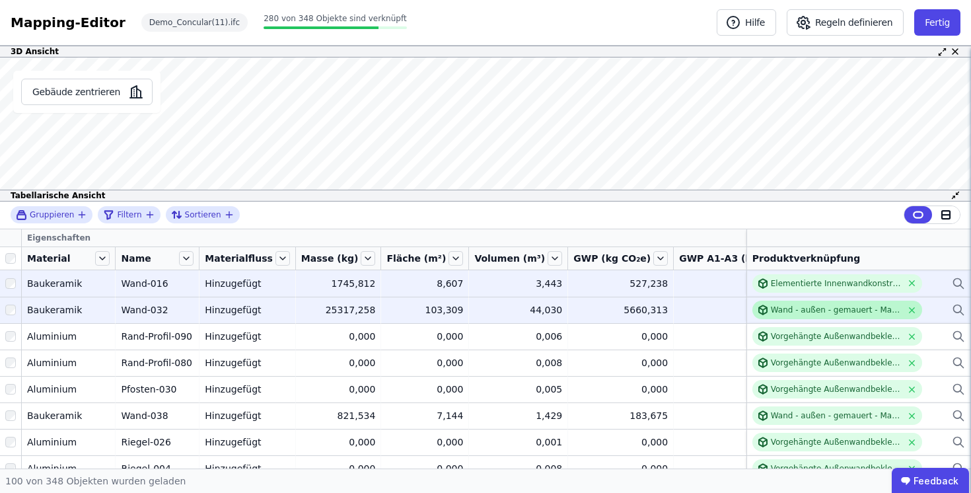
click at [823, 312] on div "Wand - außen - gemauert - Mauerziegel" at bounding box center [836, 309] width 131 height 11
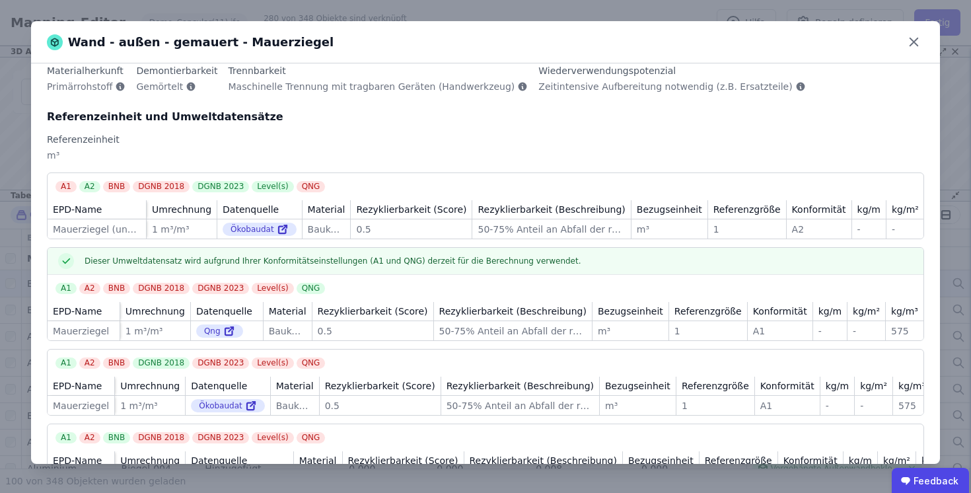
scroll to position [142, 0]
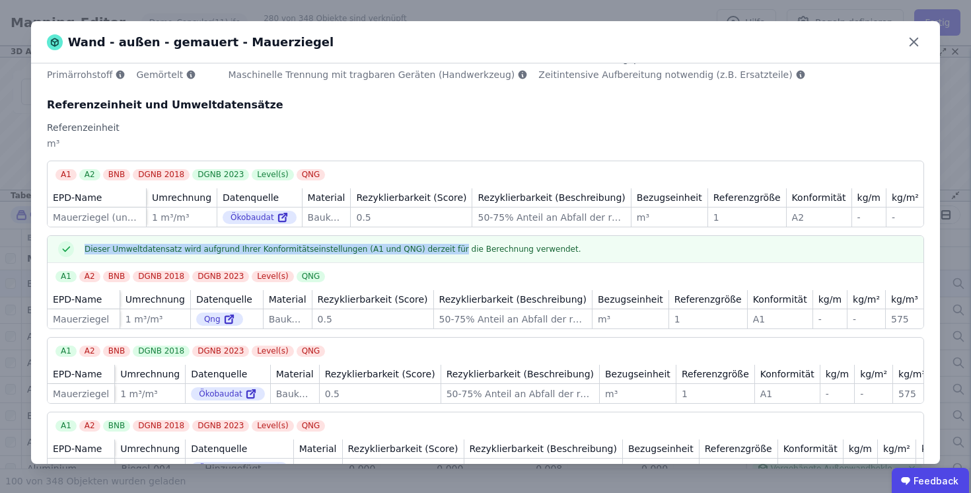
drag, startPoint x: 86, startPoint y: 256, endPoint x: 452, endPoint y: 257, distance: 365.1
click at [452, 254] on span "Dieser Umweltdatensatz wird aufgrund Ihrer Konformitätseinstellungen (A1 und QN…" at bounding box center [333, 249] width 497 height 11
click at [398, 254] on span "Dieser Umweltdatensatz wird aufgrund Ihrer Konformitätseinstellungen (A1 und QN…" at bounding box center [333, 249] width 497 height 11
drag, startPoint x: 260, startPoint y: 254, endPoint x: 358, endPoint y: 254, distance: 97.7
click at [358, 254] on span "Dieser Umweltdatensatz wird aufgrund Ihrer Konformitätseinstellungen (A1 und QN…" at bounding box center [333, 249] width 497 height 11
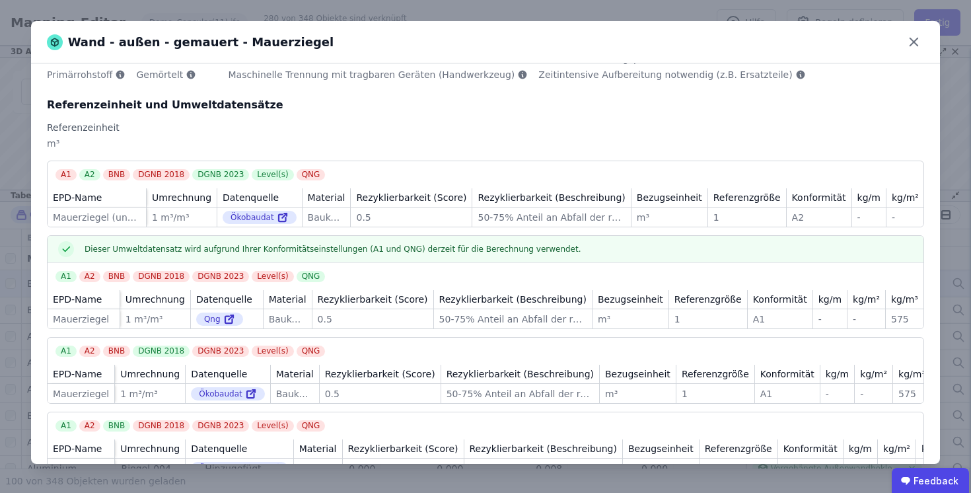
click at [366, 254] on span "Dieser Umweltdatensatz wird aufgrund Ihrer Konformitätseinstellungen (A1 und QN…" at bounding box center [333, 249] width 497 height 11
drag, startPoint x: 384, startPoint y: 254, endPoint x: 409, endPoint y: 254, distance: 25.1
click at [409, 254] on span "Dieser Umweltdatensatz wird aufgrund Ihrer Konformitätseinstellungen (A1 und QN…" at bounding box center [333, 249] width 497 height 11
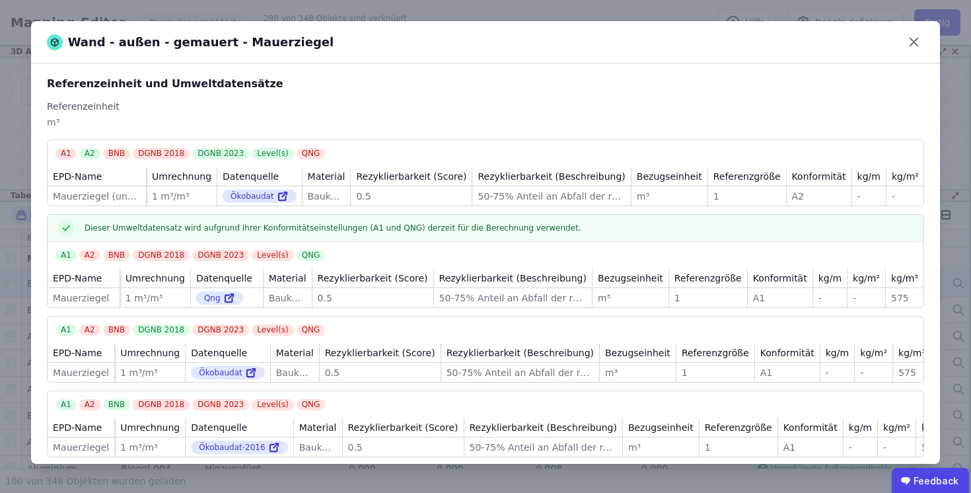
click at [411, 152] on div "A1 A2 BNB DGNB 2018 DGNB 2023 Level(s) QNG" at bounding box center [489, 153] width 868 height 11
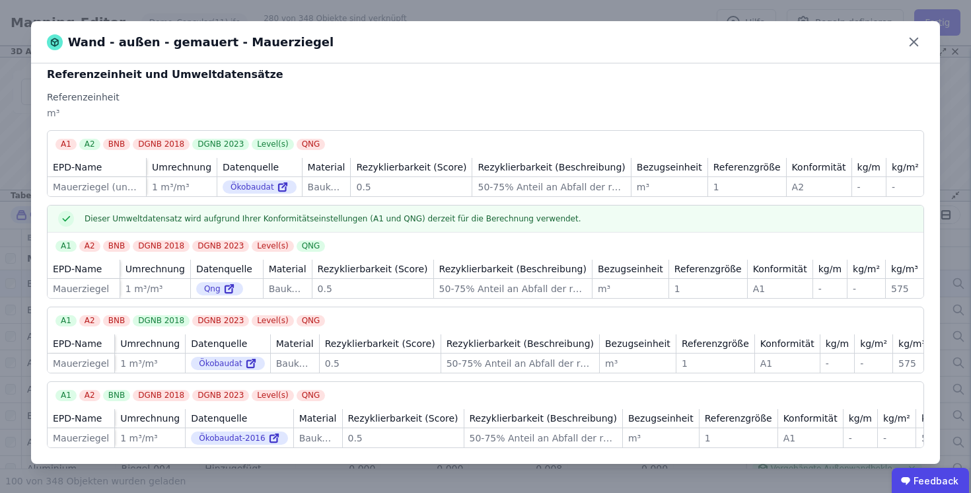
scroll to position [192, 0]
click at [915, 41] on icon at bounding box center [913, 42] width 20 height 20
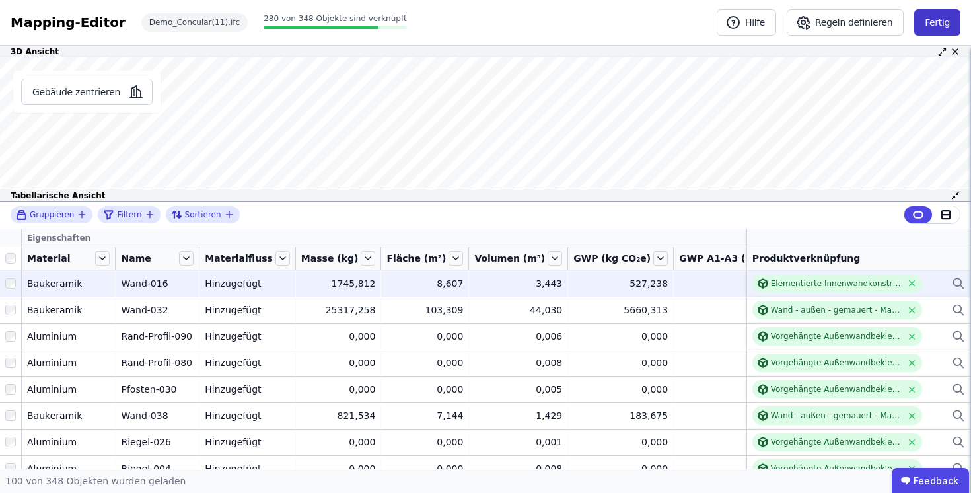
click at [936, 26] on button "Fertig" at bounding box center [937, 22] width 46 height 26
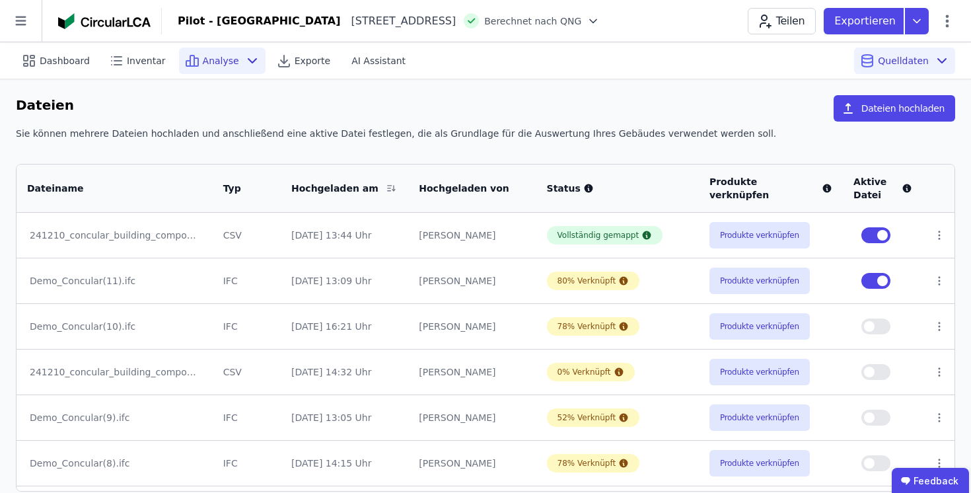
click at [226, 64] on span "Analyse" at bounding box center [221, 60] width 36 height 13
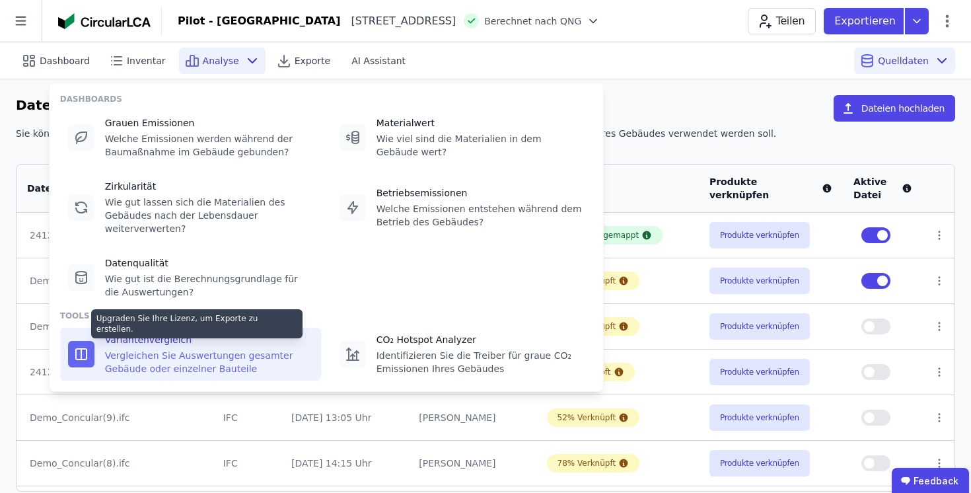
click at [228, 357] on div "Vergleichen Sie Auswertungen gesamter Gebäude oder einzelner Bauteile" at bounding box center [209, 362] width 208 height 26
